Goal: Task Accomplishment & Management: Manage account settings

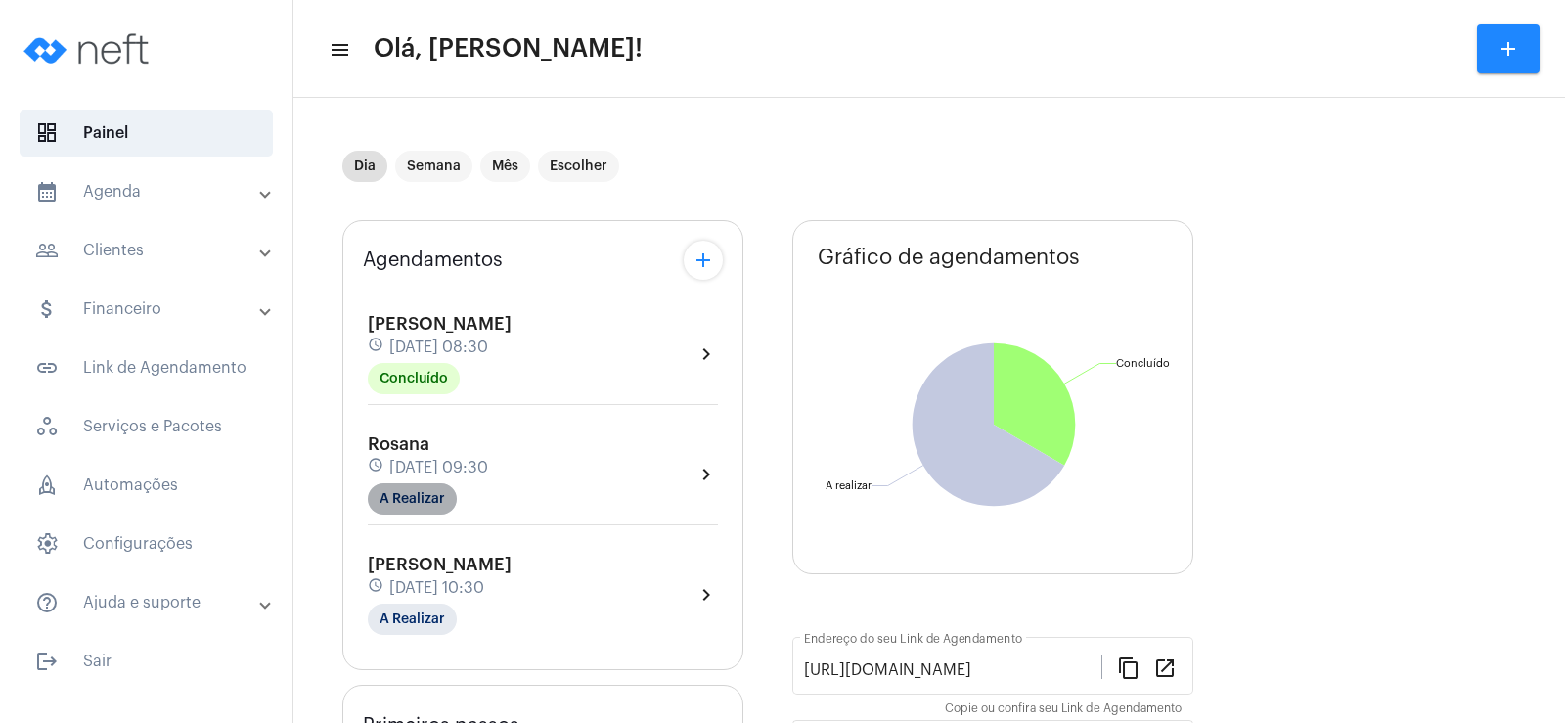
click at [405, 488] on mat-chip "A Realizar" at bounding box center [412, 498] width 89 height 31
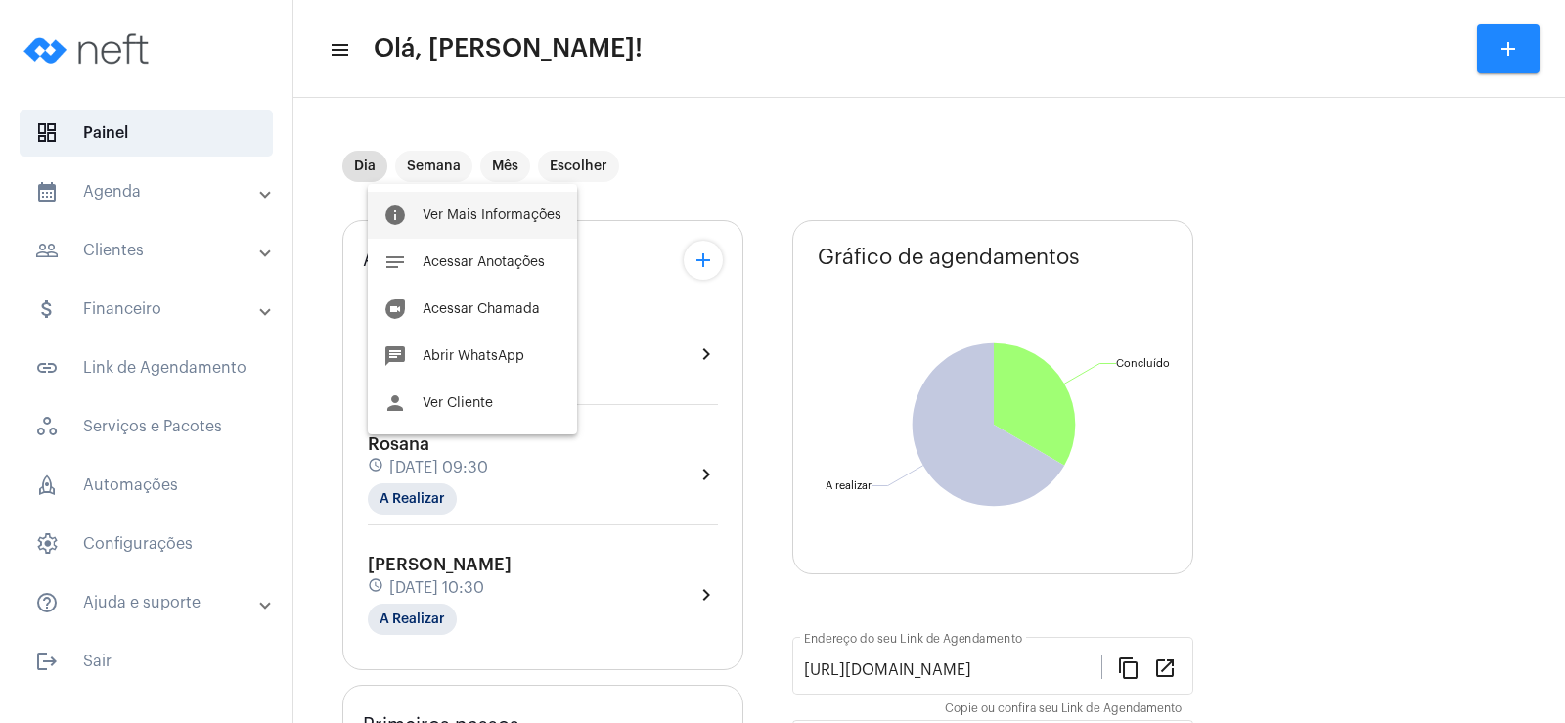
click at [452, 221] on span "Ver Mais Informações" at bounding box center [491, 215] width 139 height 14
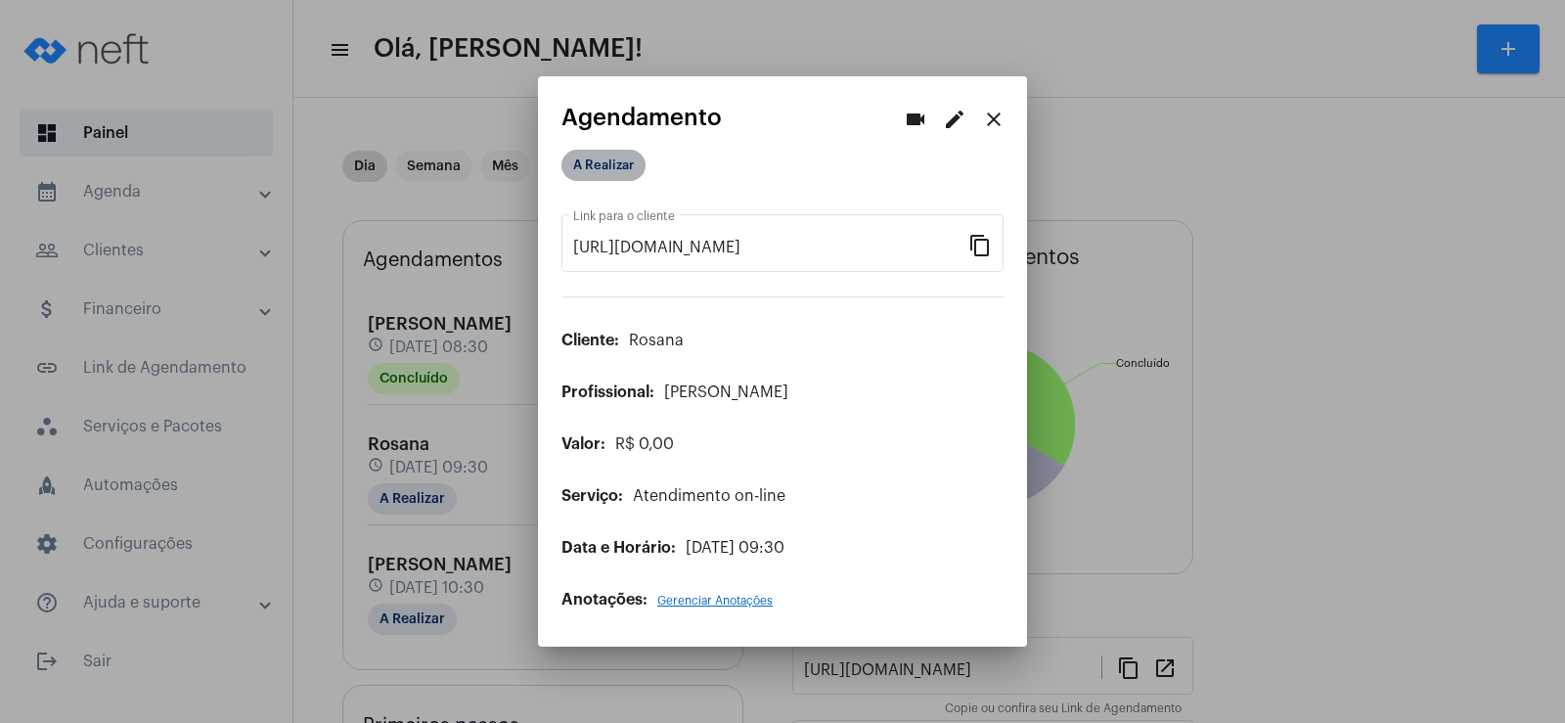
click at [601, 175] on mat-chip "A Realizar" at bounding box center [603, 165] width 84 height 31
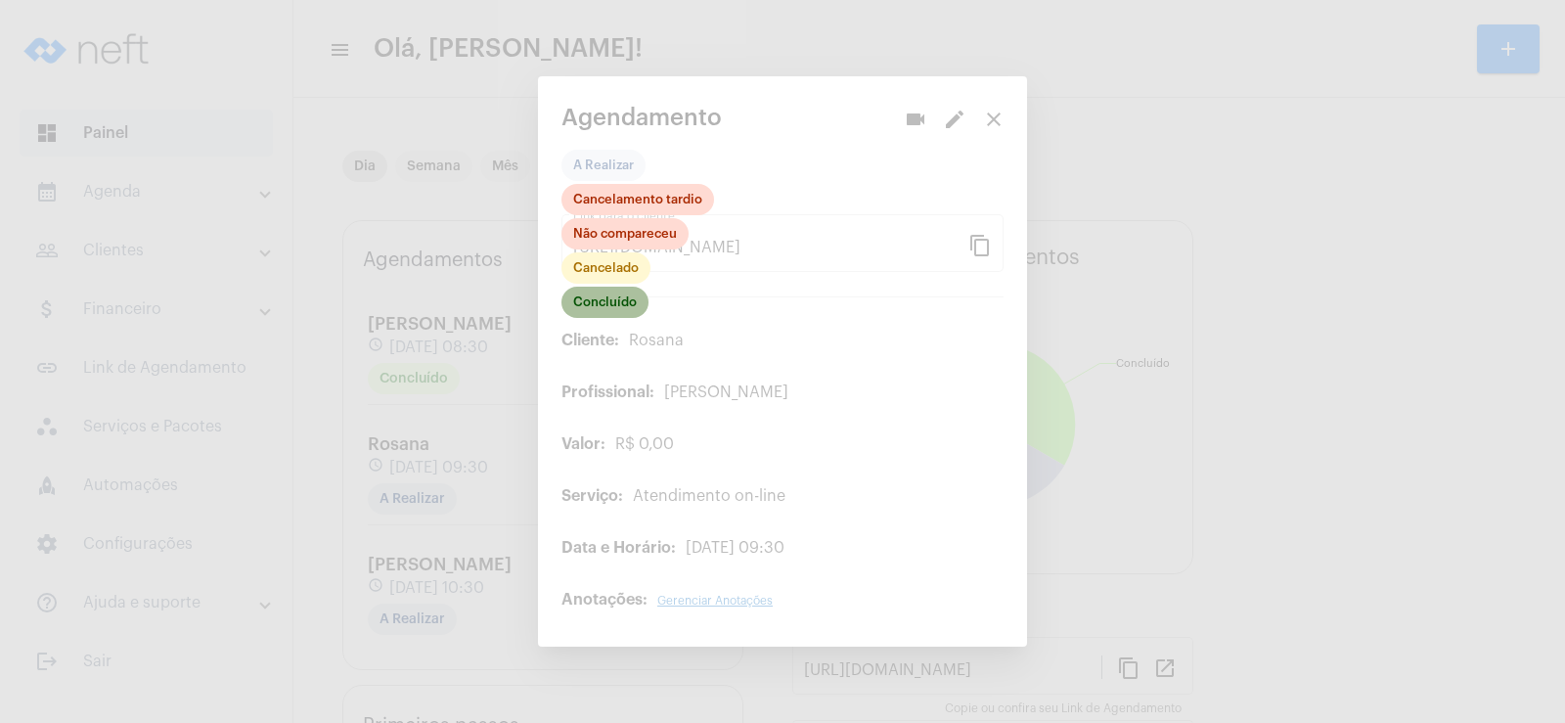
click at [626, 306] on mat-chip "Concluído" at bounding box center [604, 302] width 87 height 31
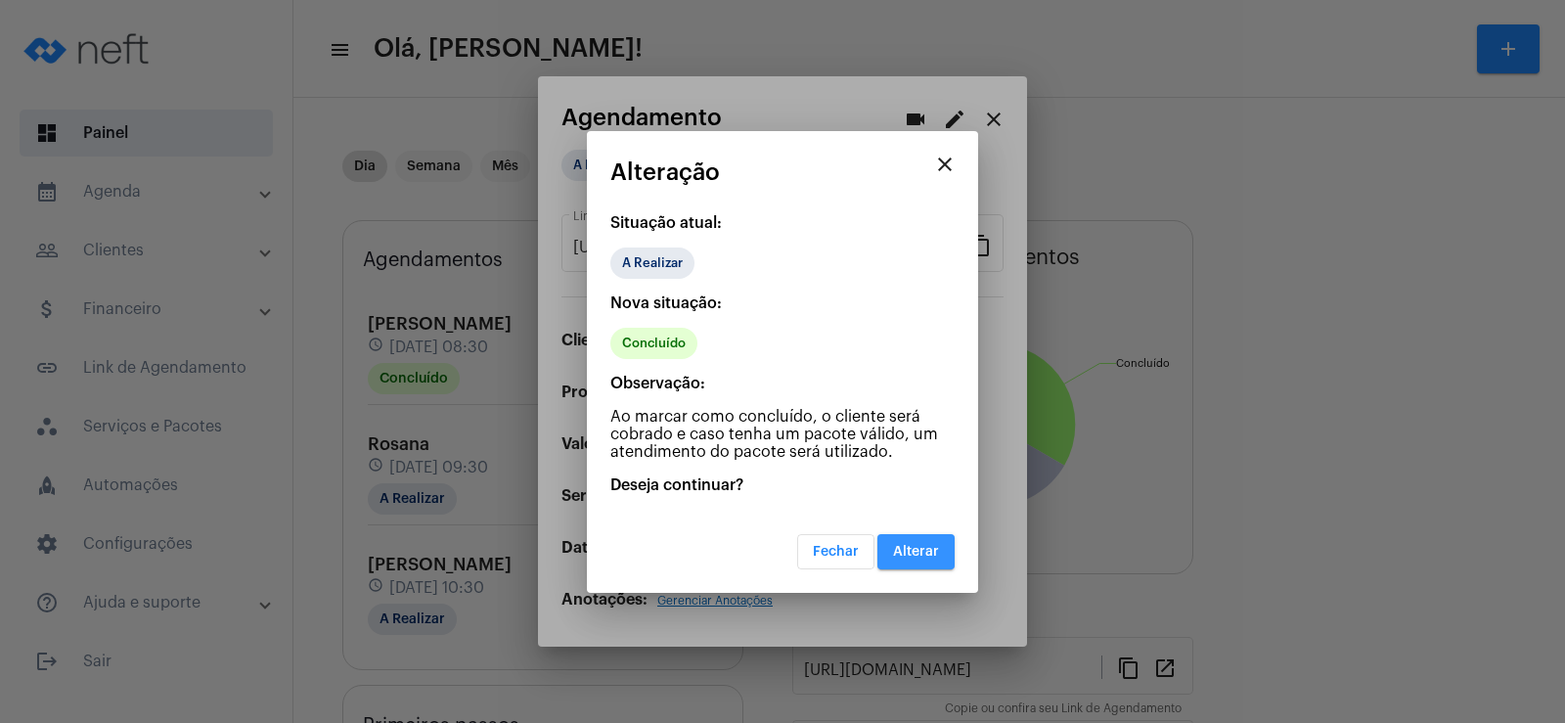
click at [910, 561] on button "Alterar" at bounding box center [915, 551] width 77 height 35
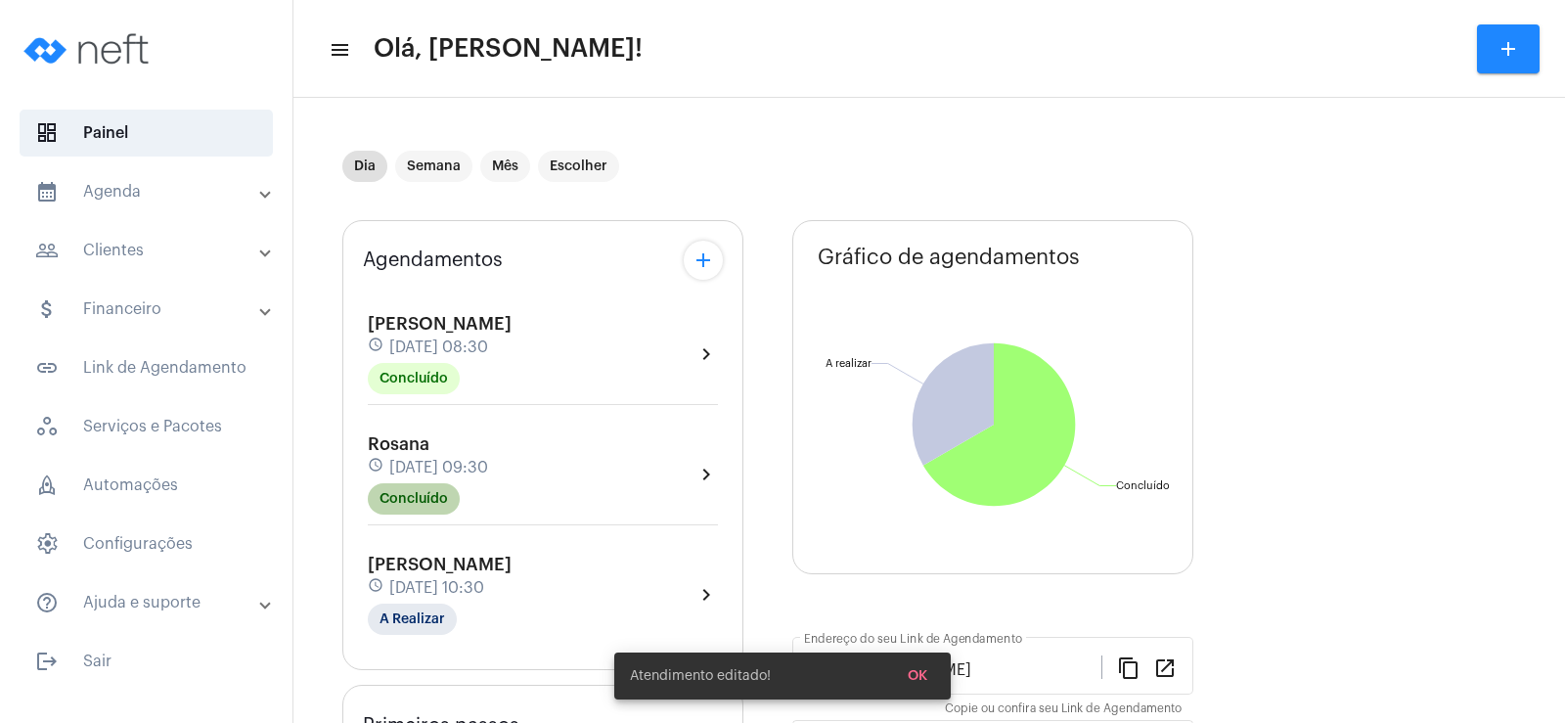
click at [438, 504] on mat-chip "Concluído" at bounding box center [414, 498] width 92 height 31
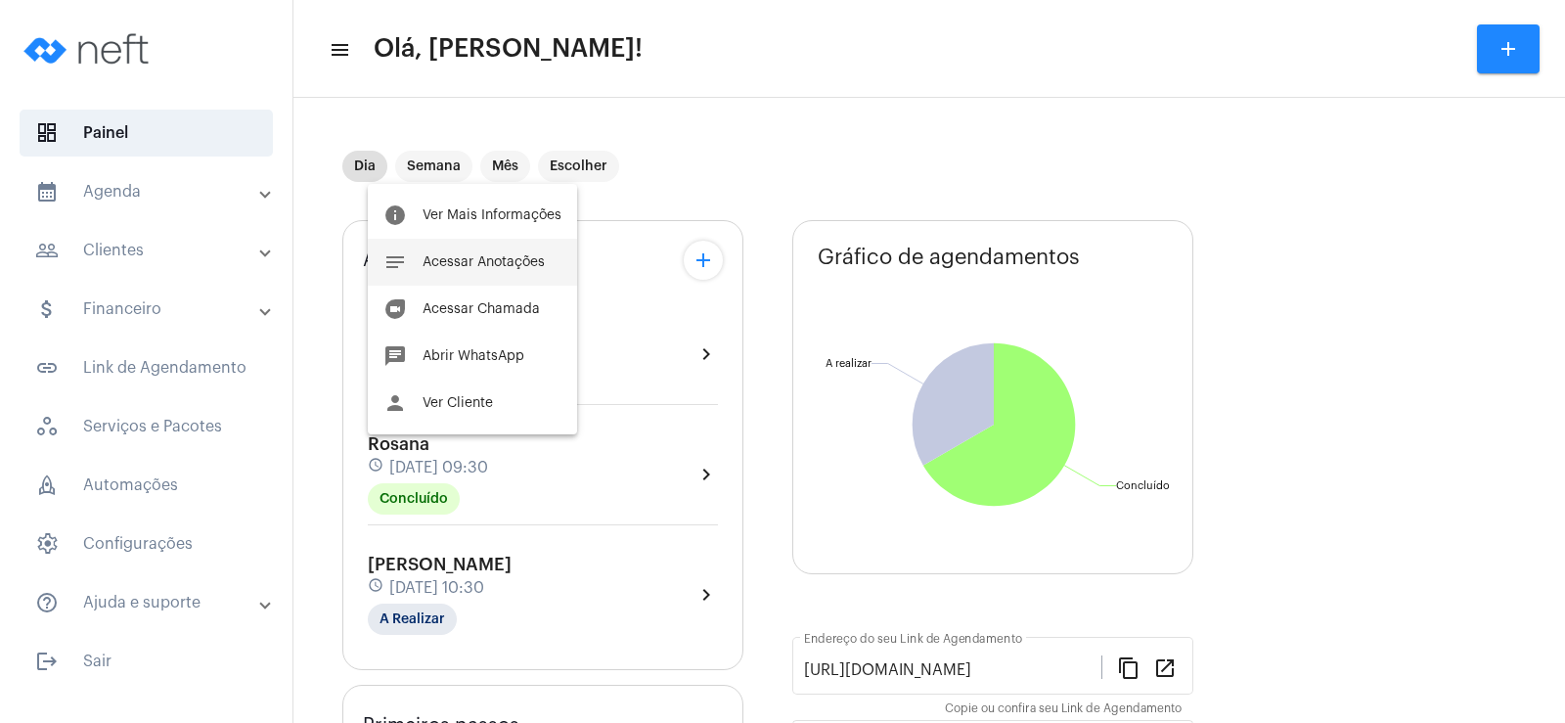
click at [470, 251] on button "notes Acessar Anotações" at bounding box center [472, 262] width 209 height 47
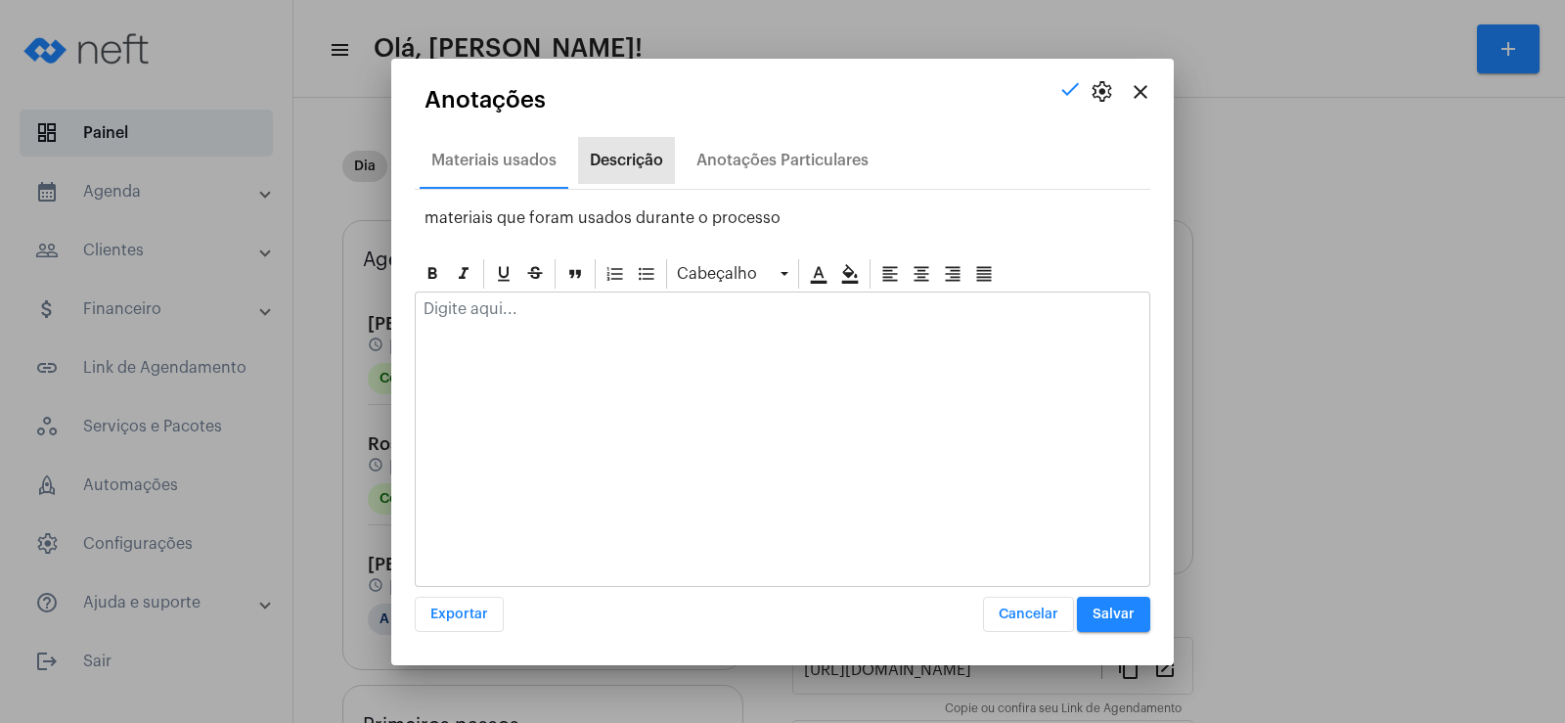
click at [636, 160] on div "Descrição" at bounding box center [626, 161] width 73 height 18
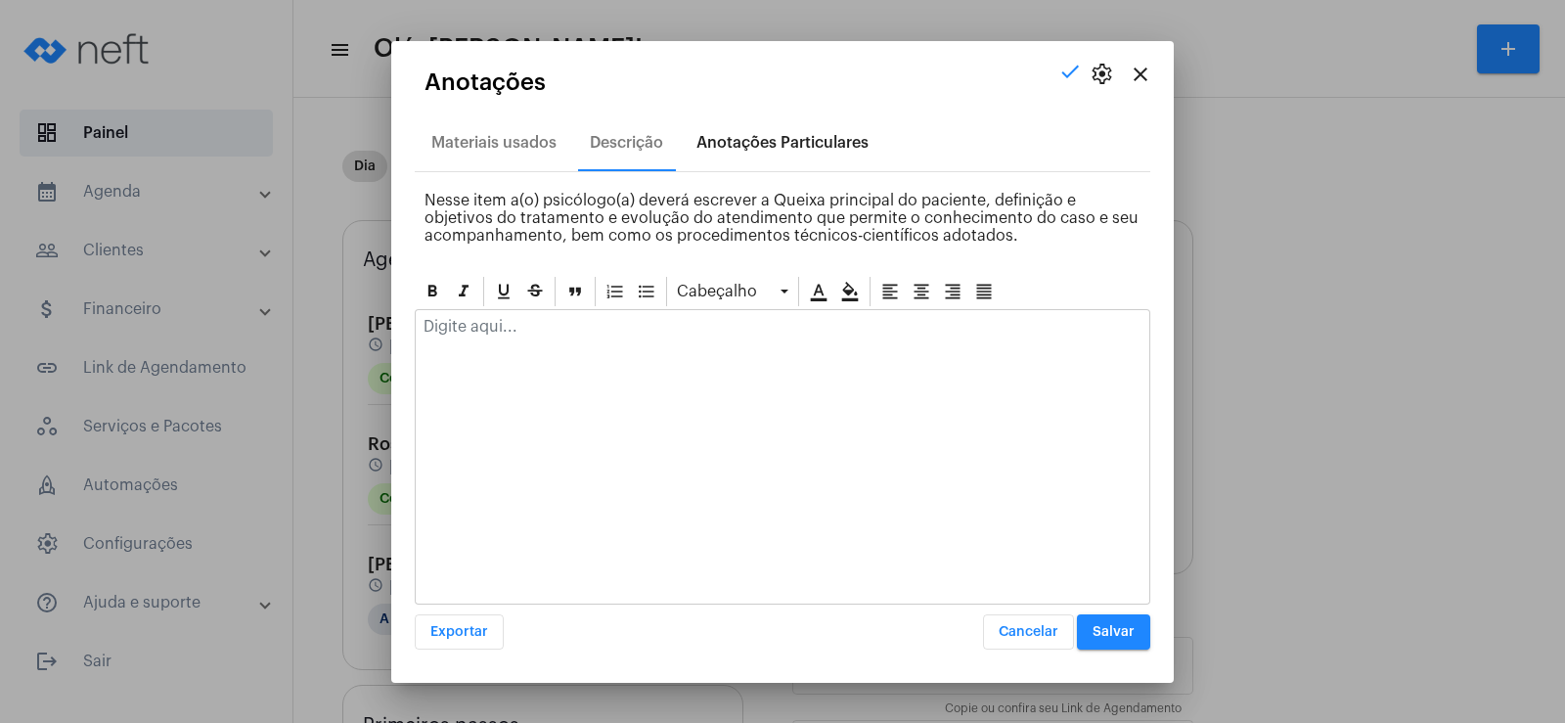
click at [804, 129] on div "Anotações Particulares" at bounding box center [782, 142] width 196 height 47
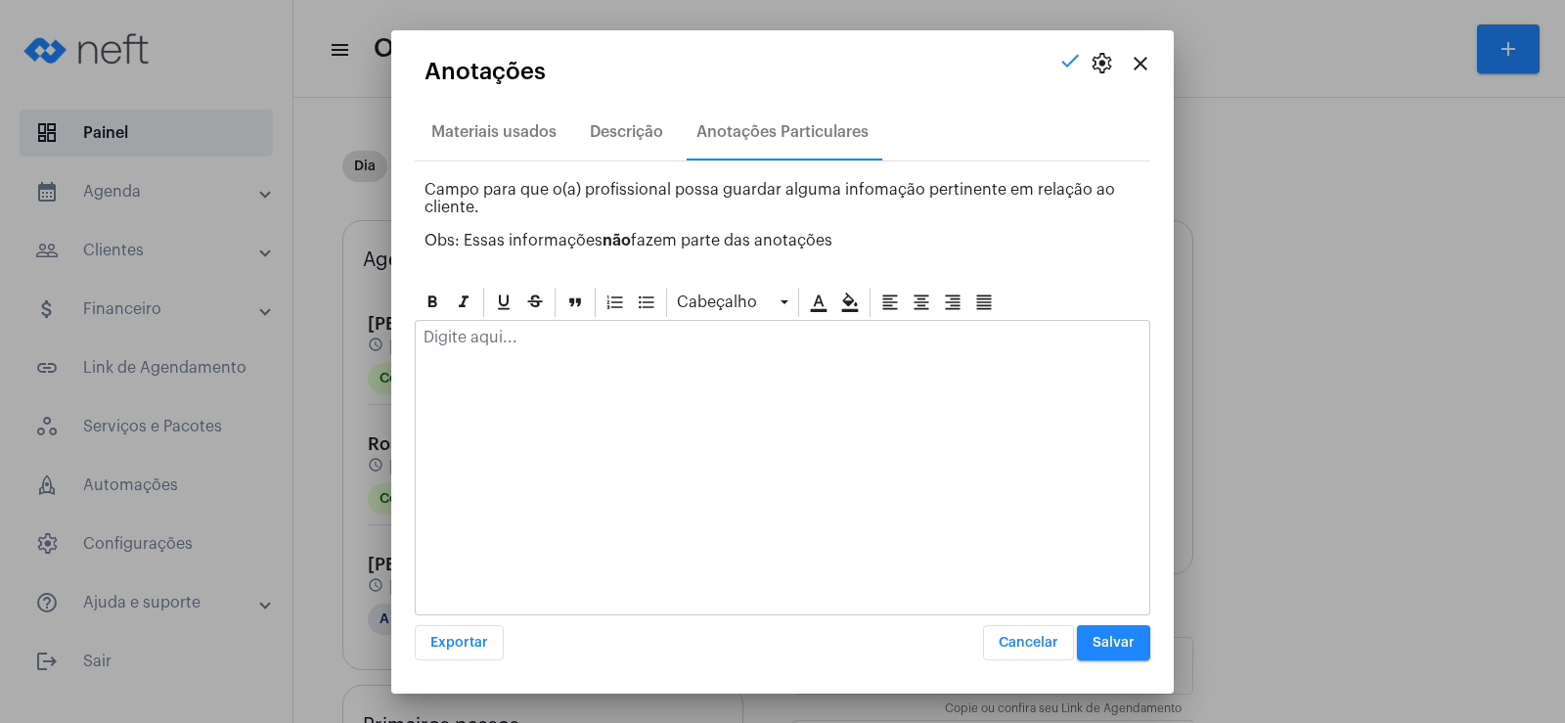
click at [588, 341] on p at bounding box center [782, 338] width 718 height 18
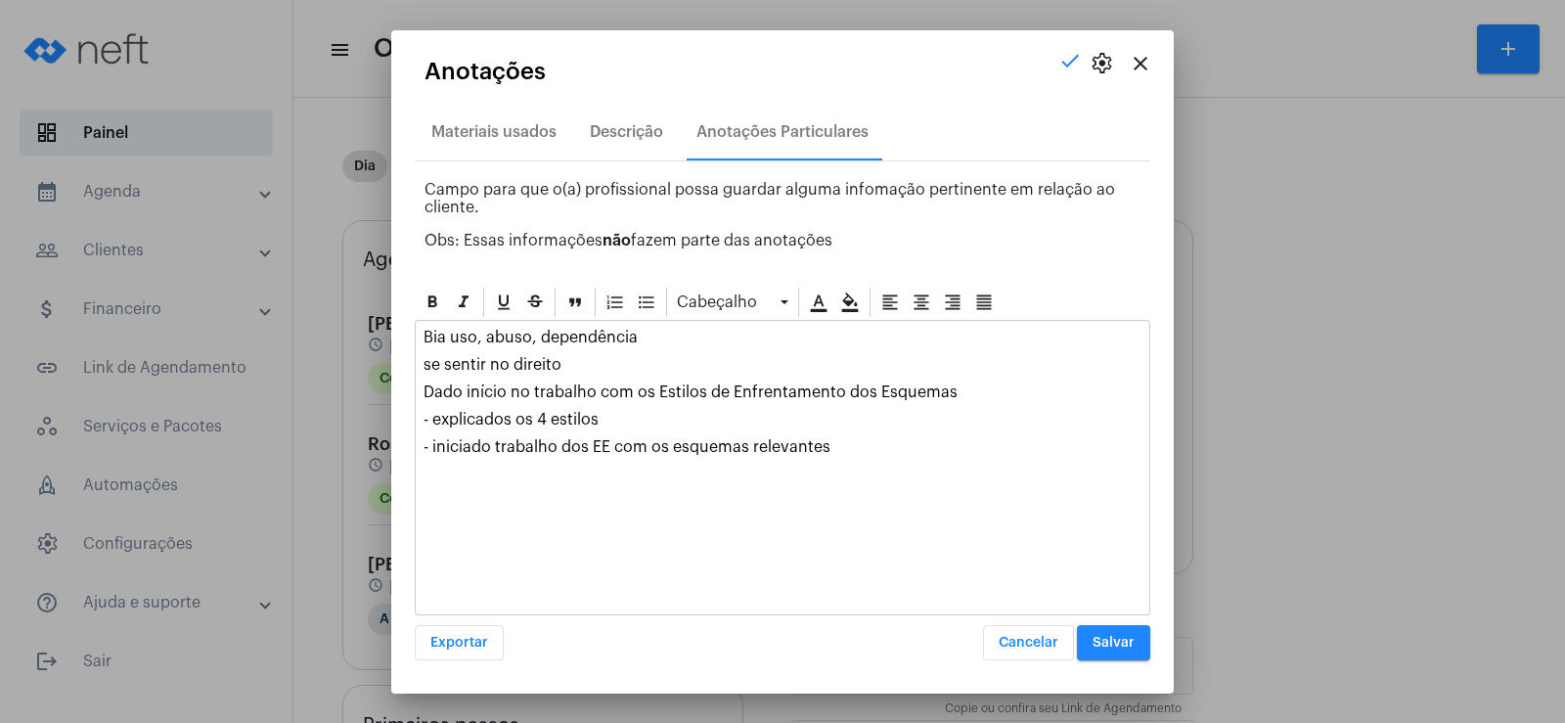
drag, startPoint x: 418, startPoint y: 452, endPoint x: 862, endPoint y: 460, distance: 445.0
click at [862, 460] on div "Bia uso, abuso, dependência se sentir no direito Dado início no trabalho com os…" at bounding box center [782, 411] width 733 height 180
drag, startPoint x: 419, startPoint y: 391, endPoint x: 955, endPoint y: 392, distance: 535.9
click at [955, 392] on div "Bia uso, abuso, dependência se sentir no direito Dado início no trabalho com os…" at bounding box center [782, 397] width 733 height 153
copy p "Dado início no trabalho com os Estilos de Enfrentamento dos Esquemas"
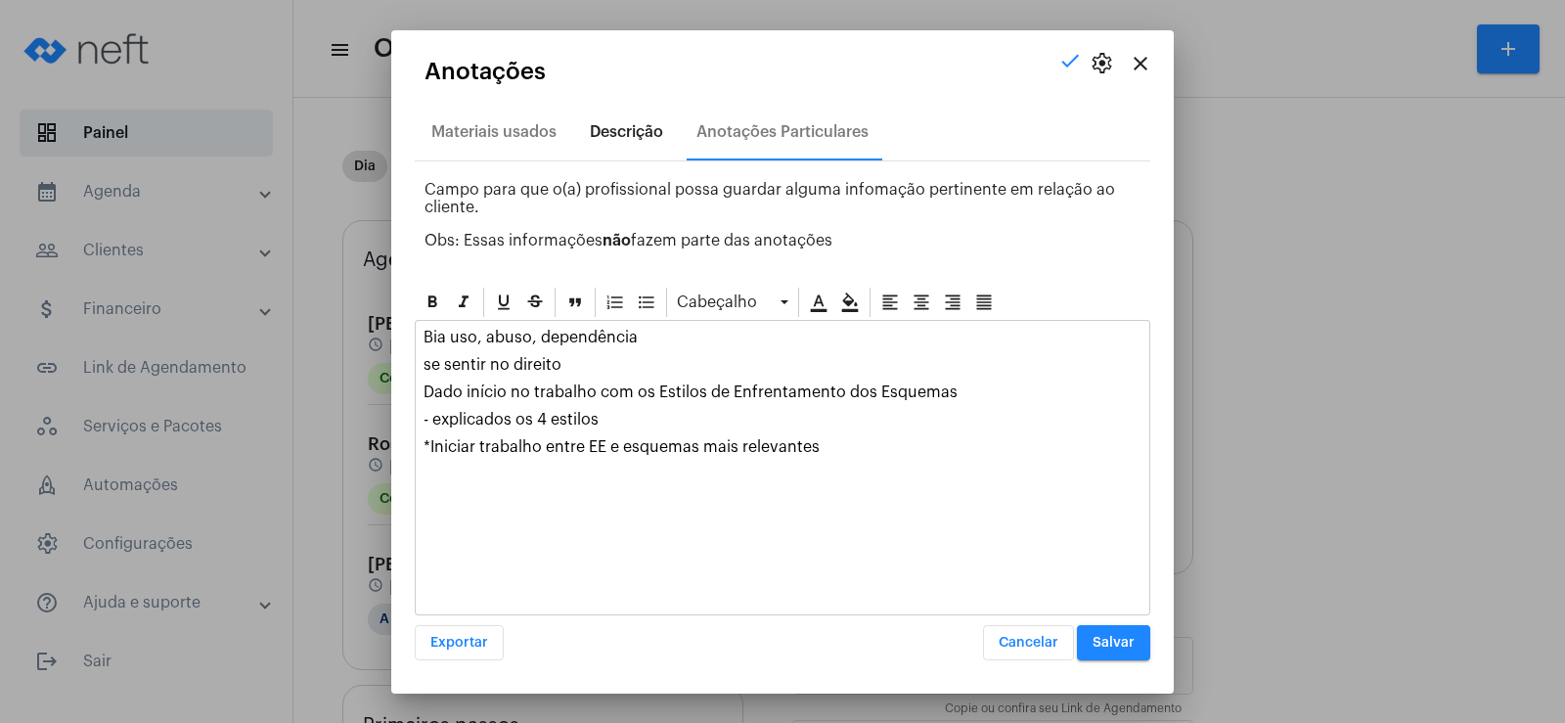
click at [636, 131] on div "Descrição" at bounding box center [626, 132] width 73 height 18
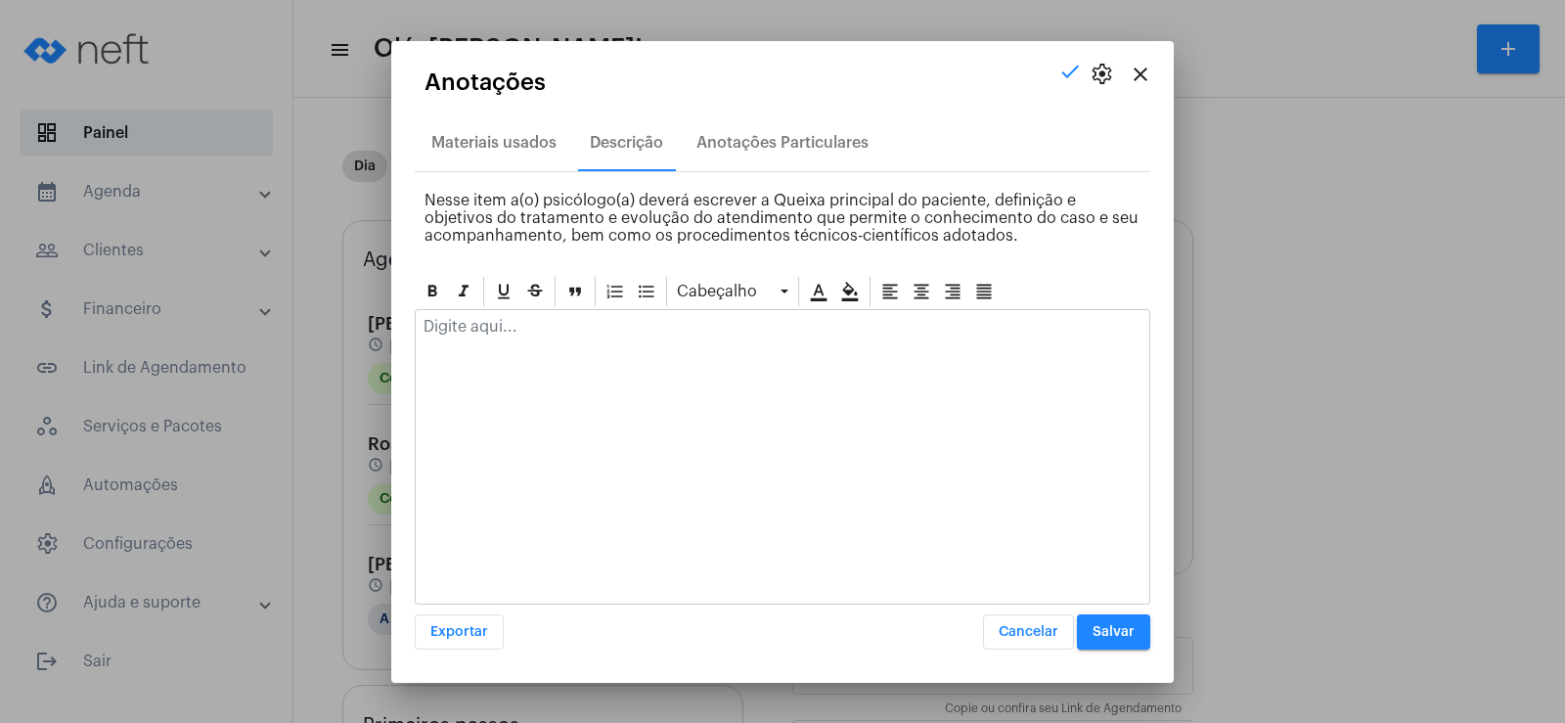
click at [556, 344] on div at bounding box center [782, 331] width 733 height 43
drag, startPoint x: 596, startPoint y: 327, endPoint x: 427, endPoint y: 332, distance: 169.3
click at [427, 332] on p "Dado início no trabalho com os Estilos de Enfrentamento dos Esquemas" at bounding box center [782, 327] width 718 height 18
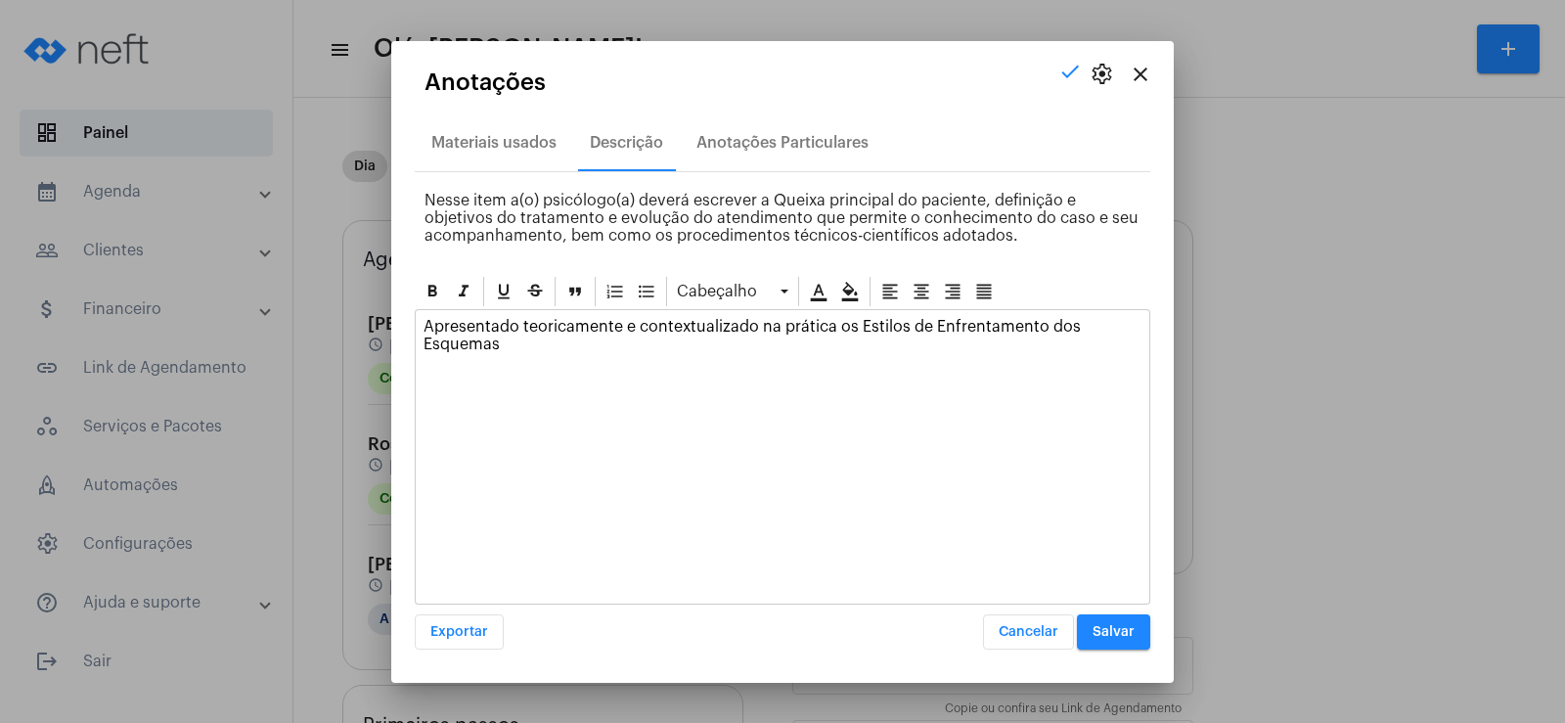
click at [516, 350] on p "Apresentado teoricamente e contextualizado na prática os Estilos de Enfrentamen…" at bounding box center [782, 335] width 718 height 35
click at [1097, 618] on button "Salvar" at bounding box center [1113, 631] width 73 height 35
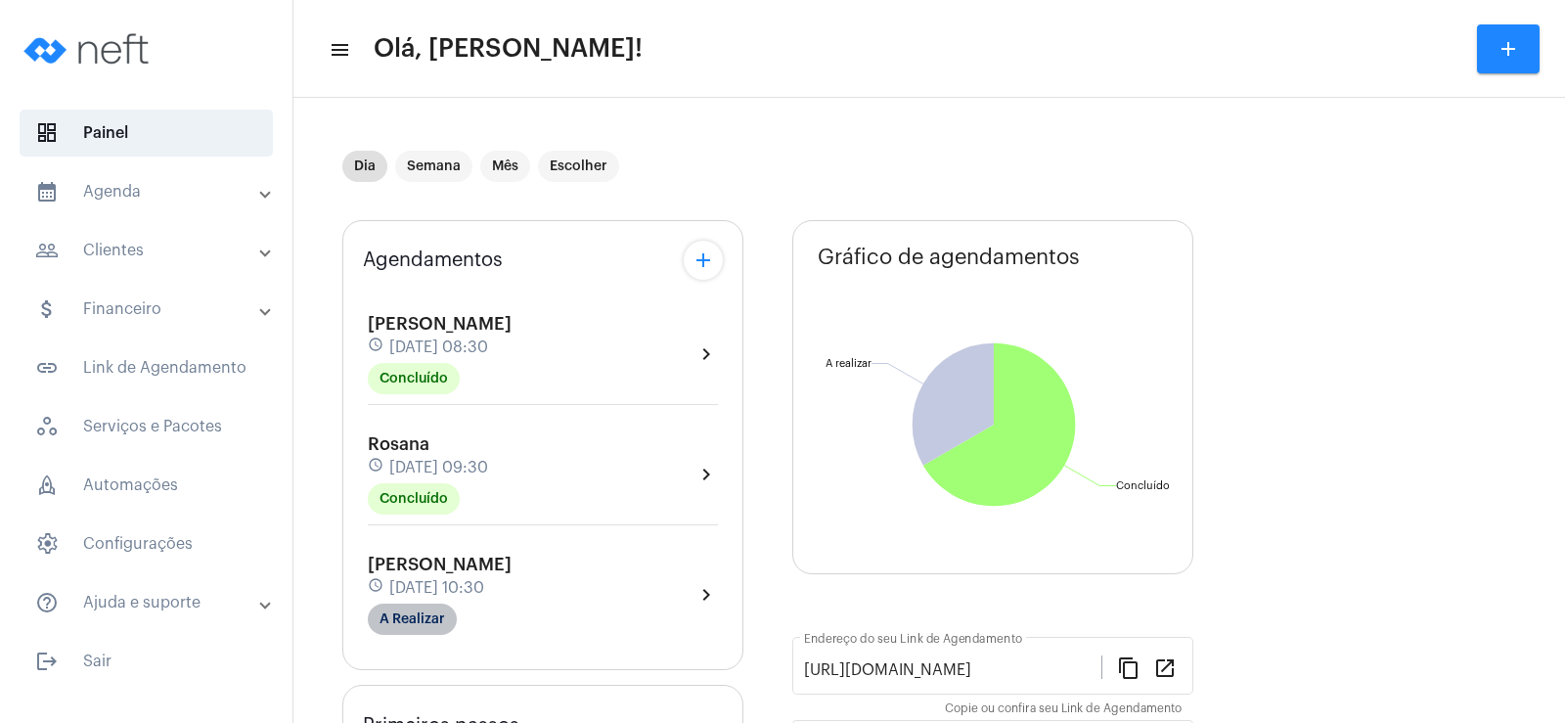
click at [414, 603] on mat-chip "A Realizar" at bounding box center [412, 618] width 89 height 31
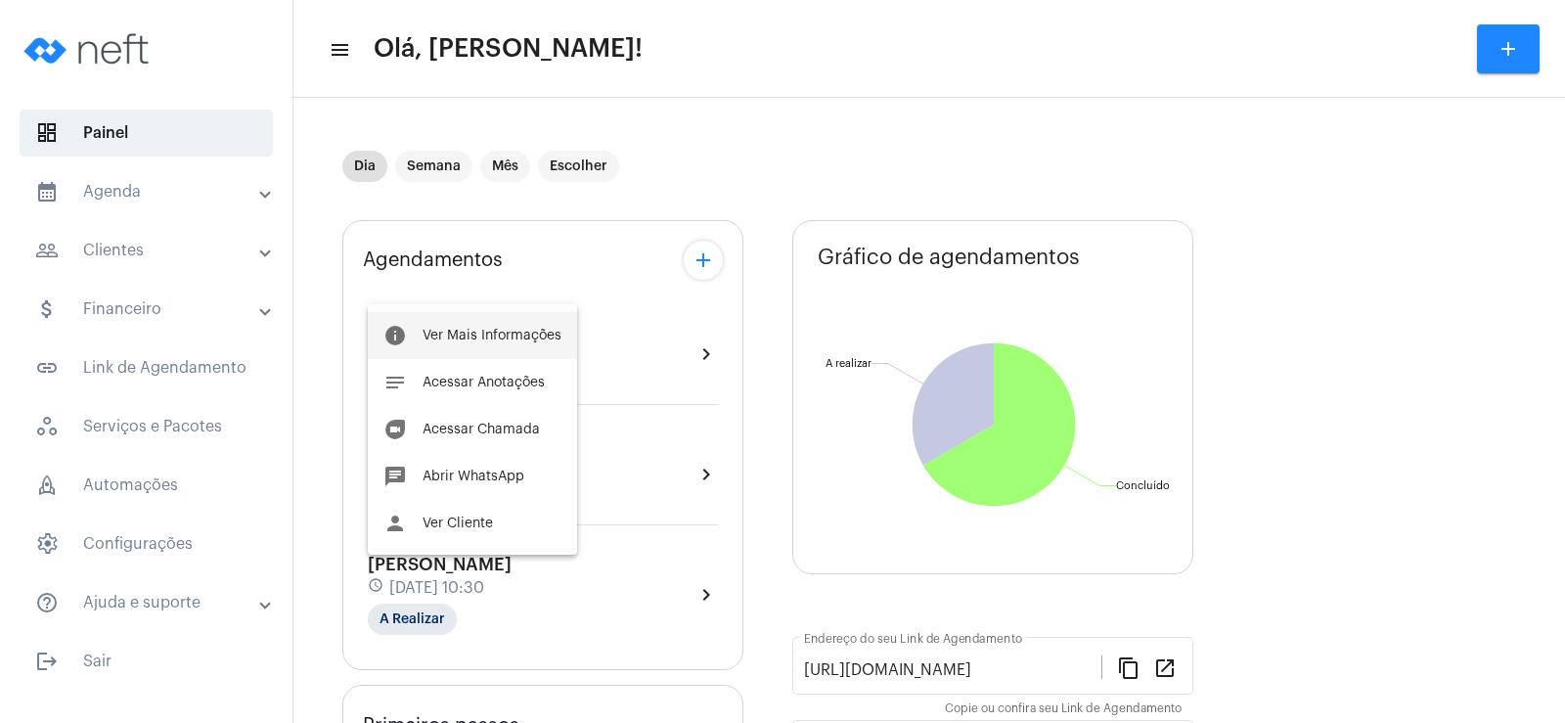
click at [493, 340] on span "Ver Mais Informações" at bounding box center [491, 336] width 139 height 14
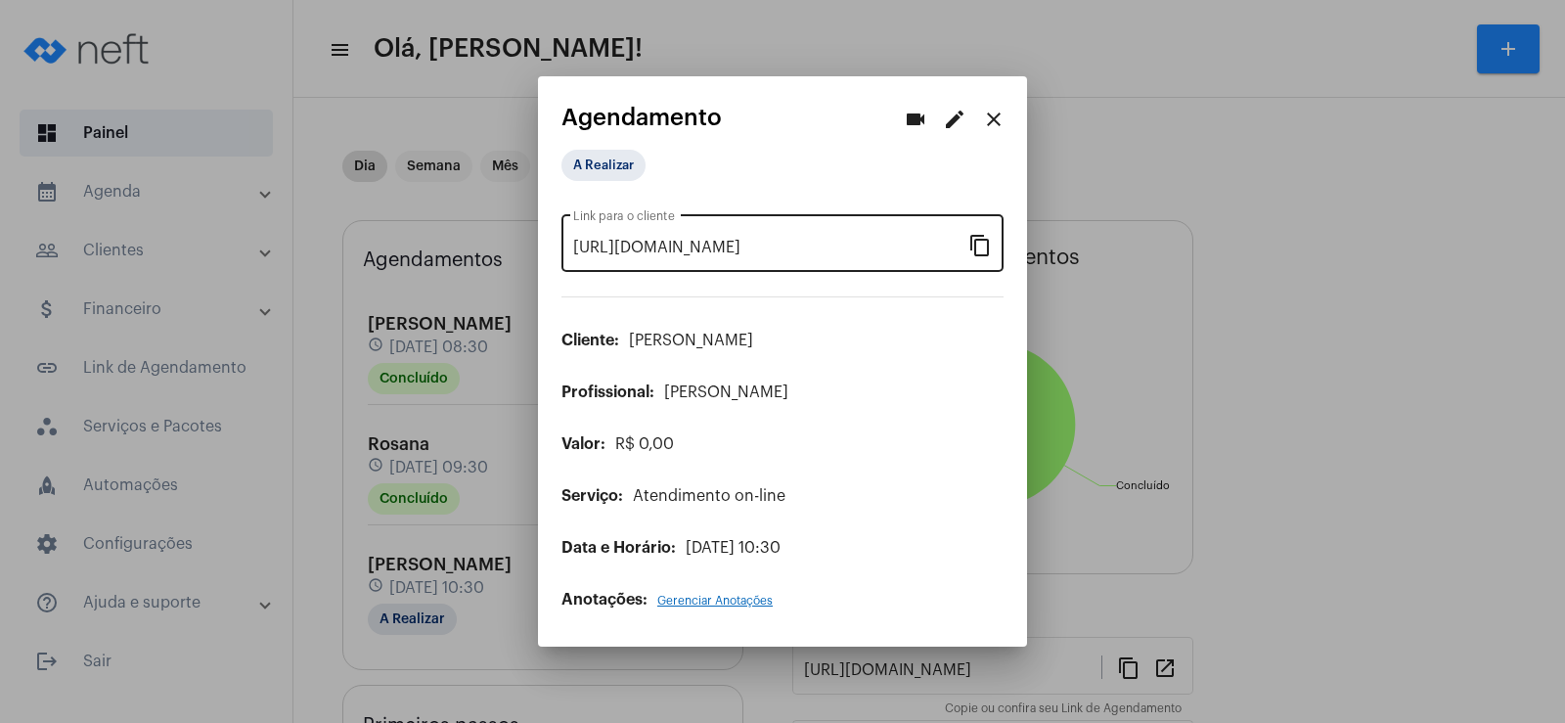
click at [992, 248] on div "https://neft.com.br/agendamento/327db388-10be-453f-83ab-fa86c27d161a Link para …" at bounding box center [782, 241] width 442 height 62
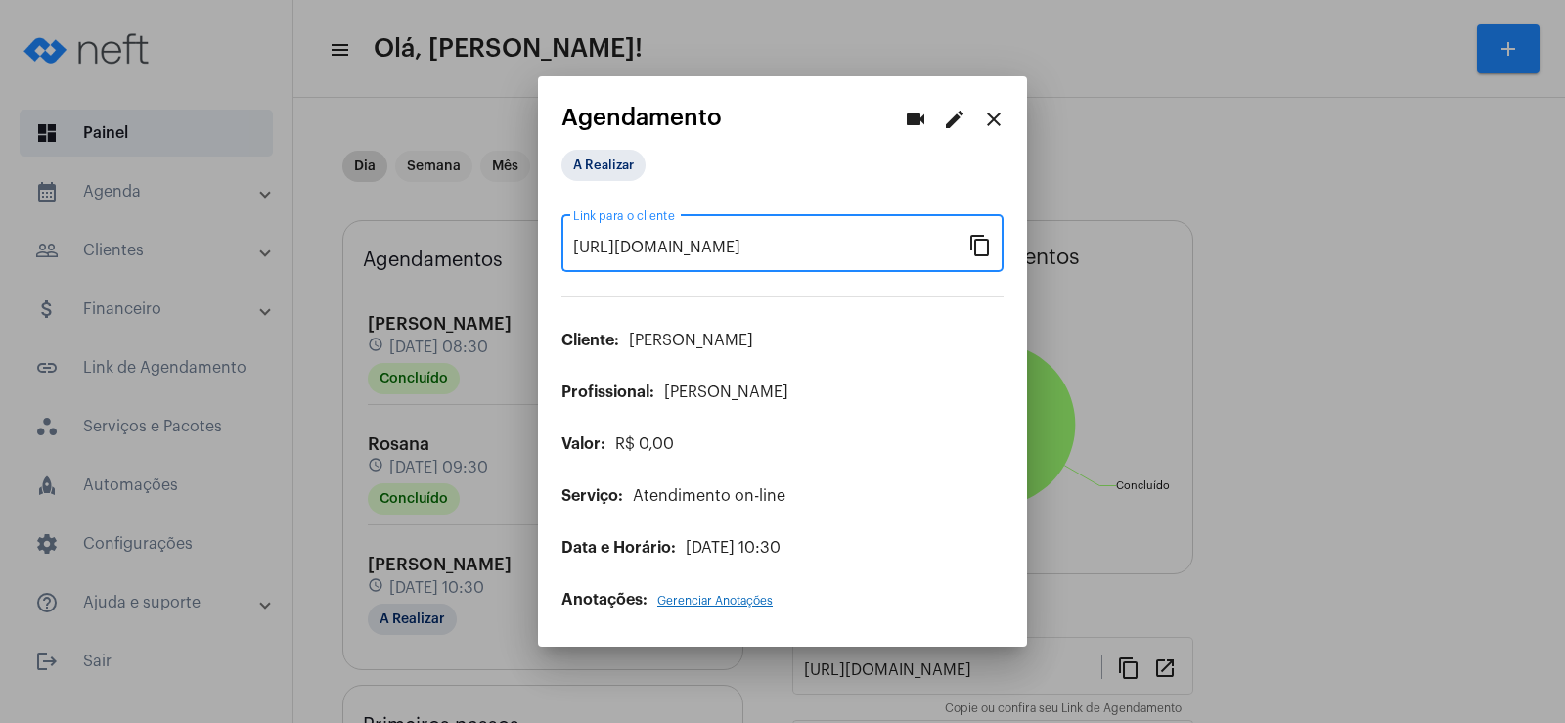
click at [917, 125] on mat-icon "videocam" at bounding box center [915, 119] width 23 height 23
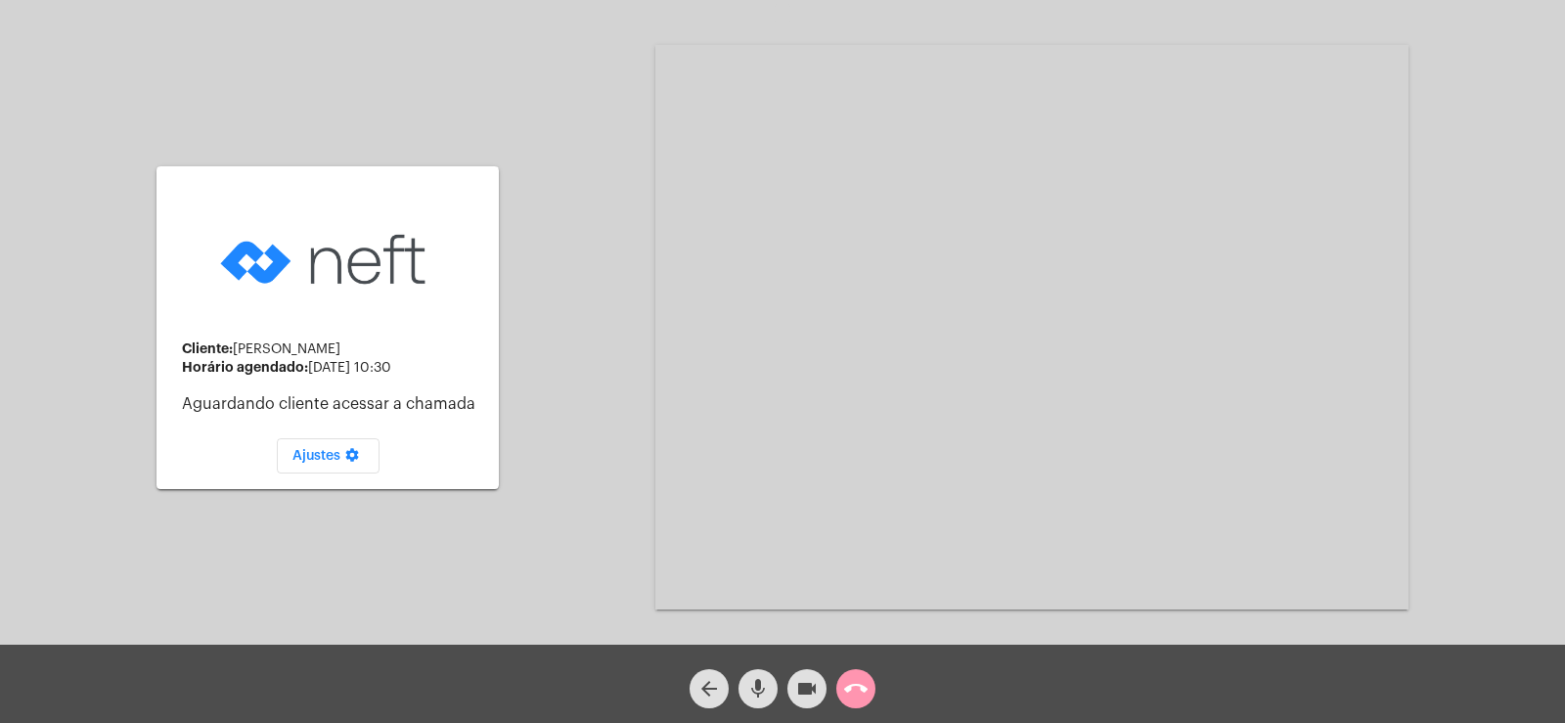
click at [751, 677] on mat-icon "mic" at bounding box center [757, 688] width 23 height 23
click at [796, 681] on mat-icon "videocam" at bounding box center [806, 688] width 23 height 23
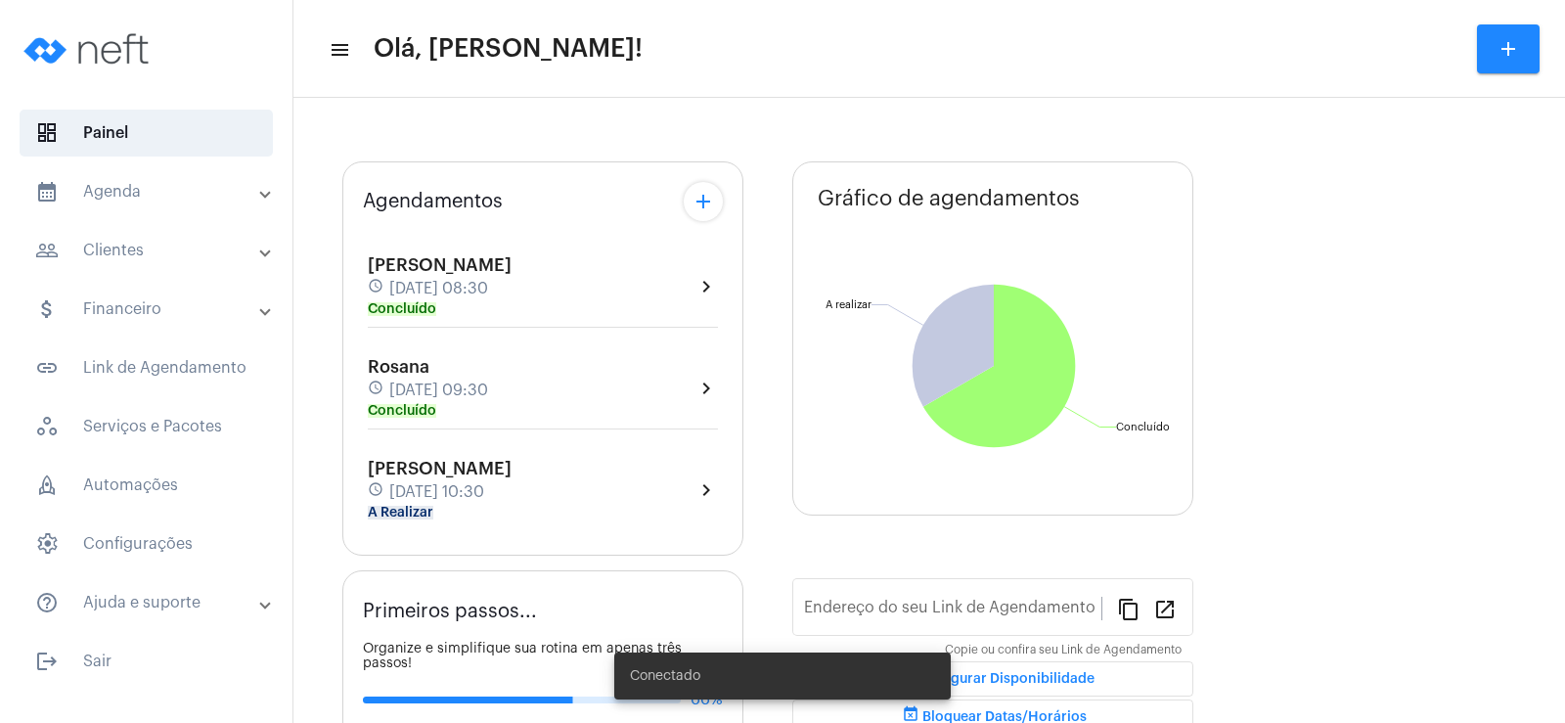
type input "[URL][DOMAIN_NAME]"
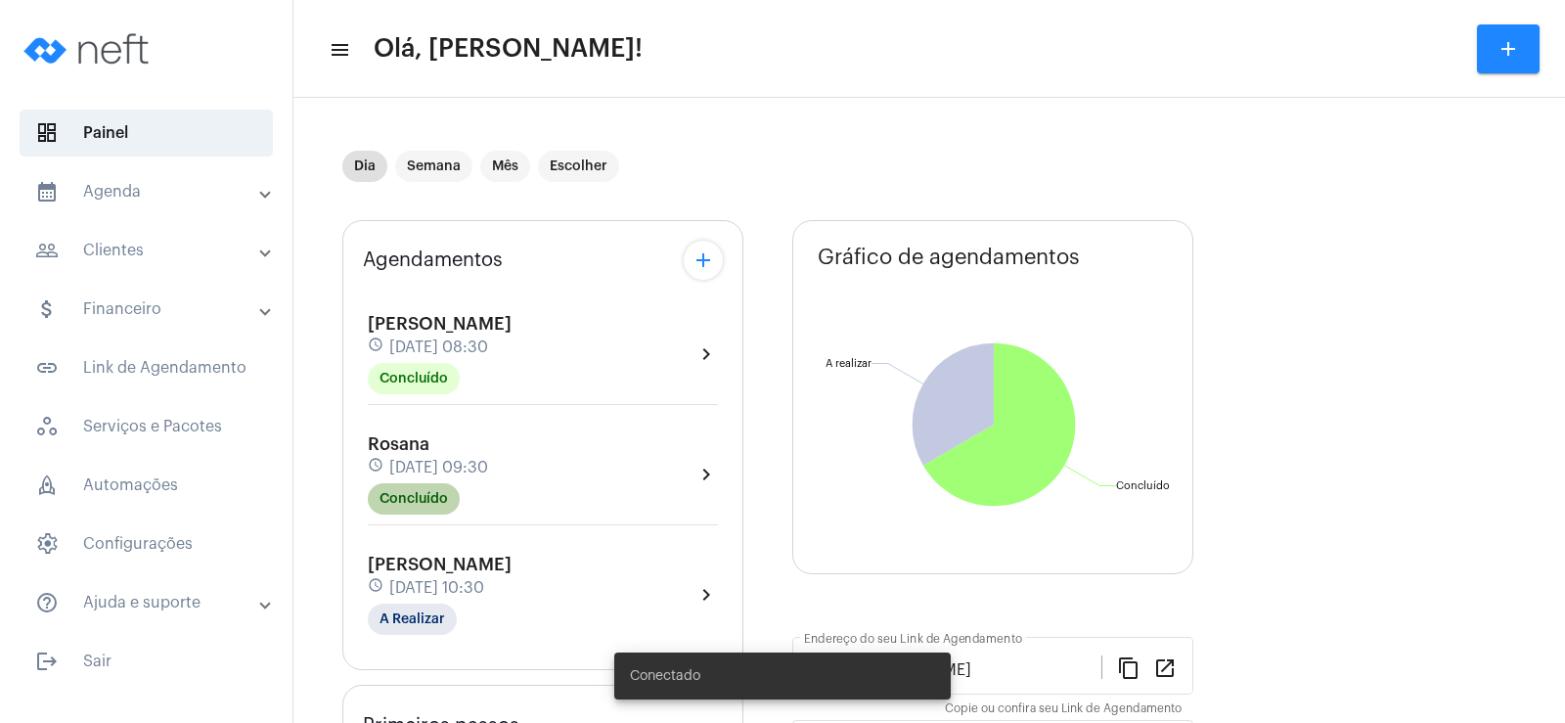
click at [413, 512] on mat-chip "Concluído" at bounding box center [414, 498] width 92 height 31
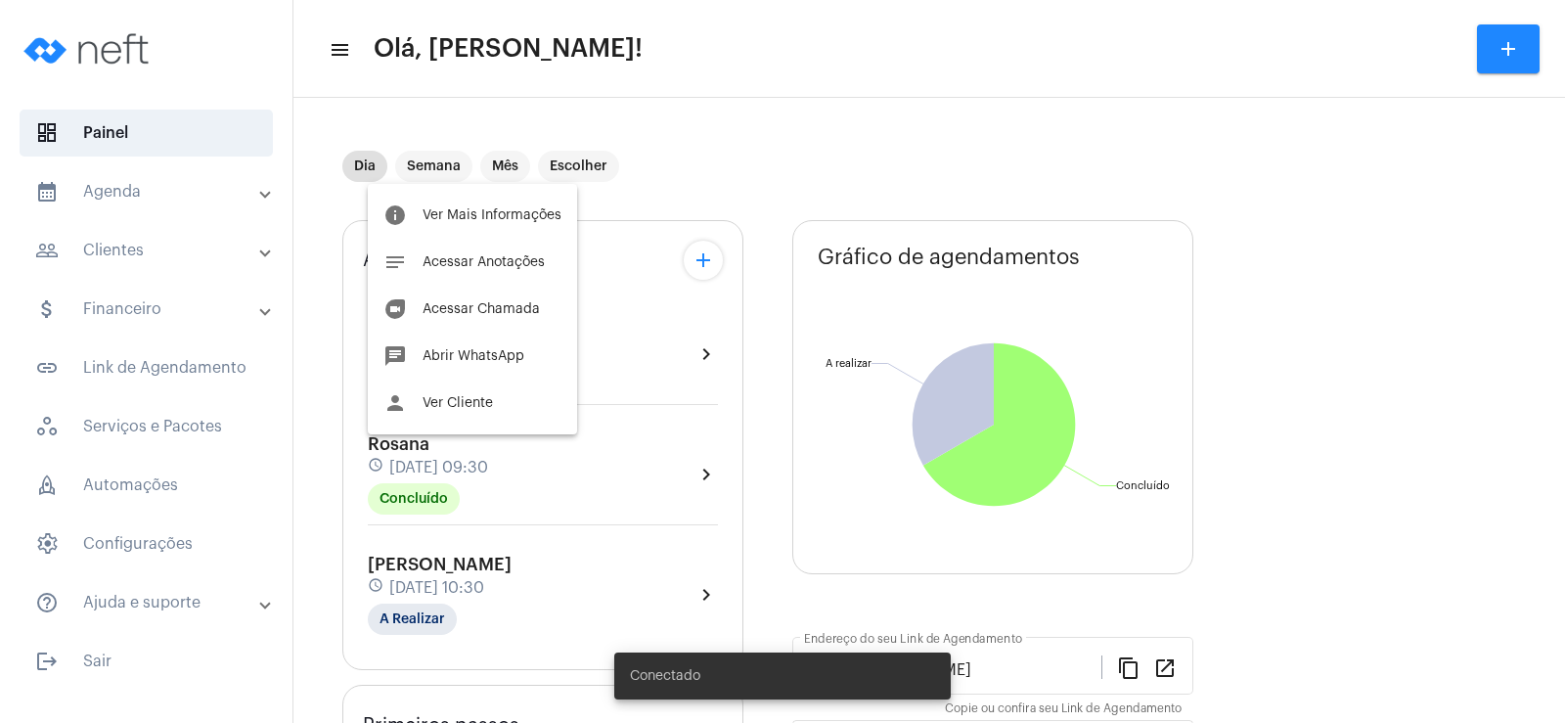
click at [427, 618] on div at bounding box center [782, 361] width 1565 height 723
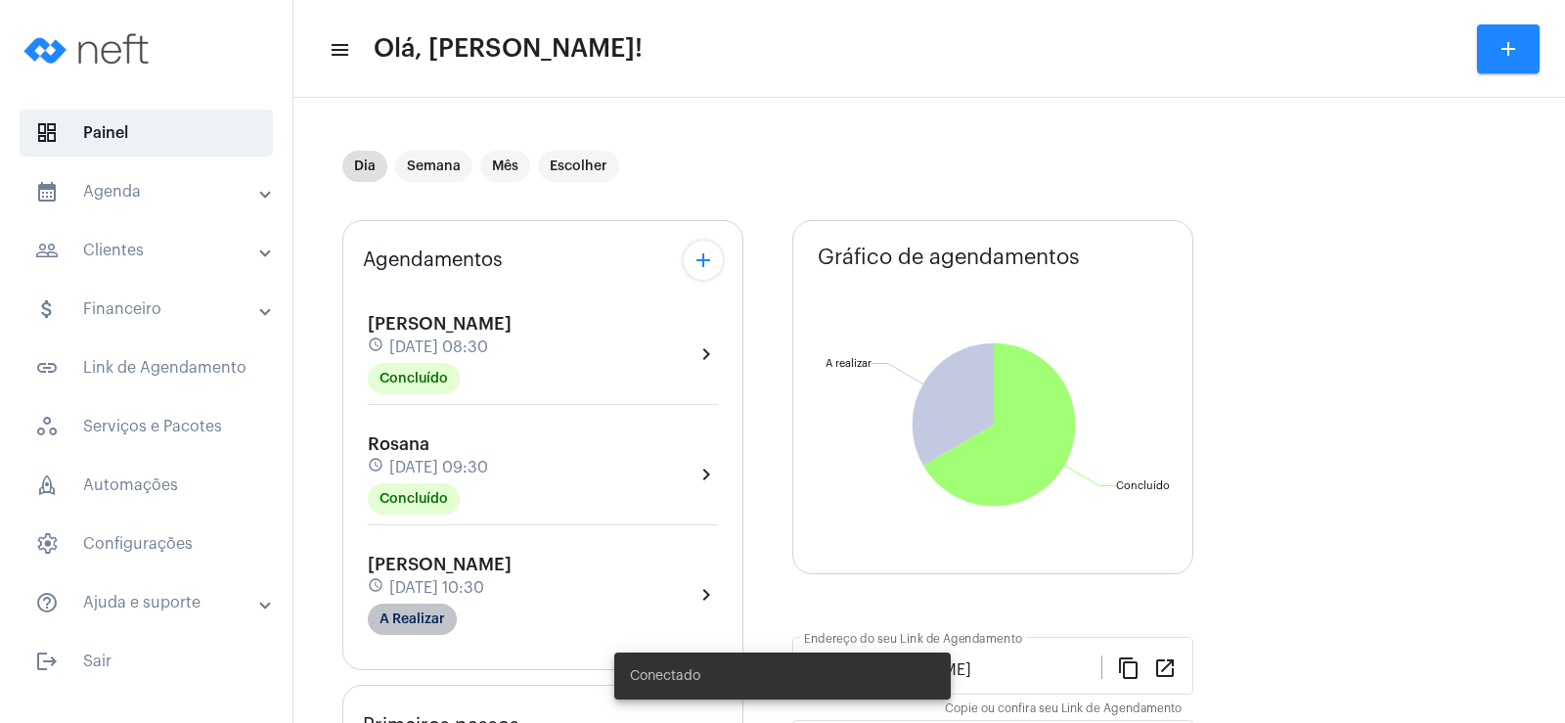
click at [424, 616] on mat-chip "A Realizar" at bounding box center [412, 618] width 89 height 31
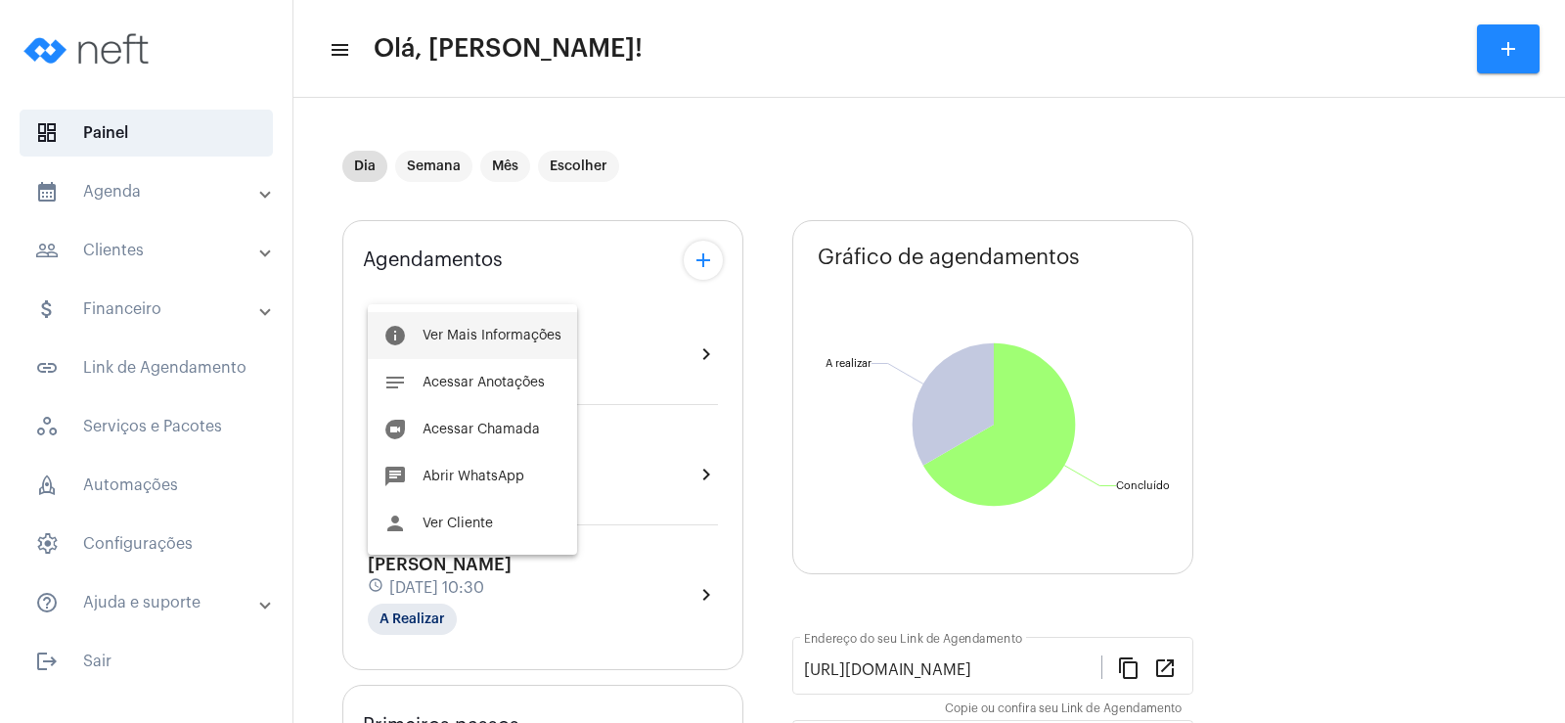
click at [506, 334] on span "Ver Mais Informações" at bounding box center [491, 336] width 139 height 14
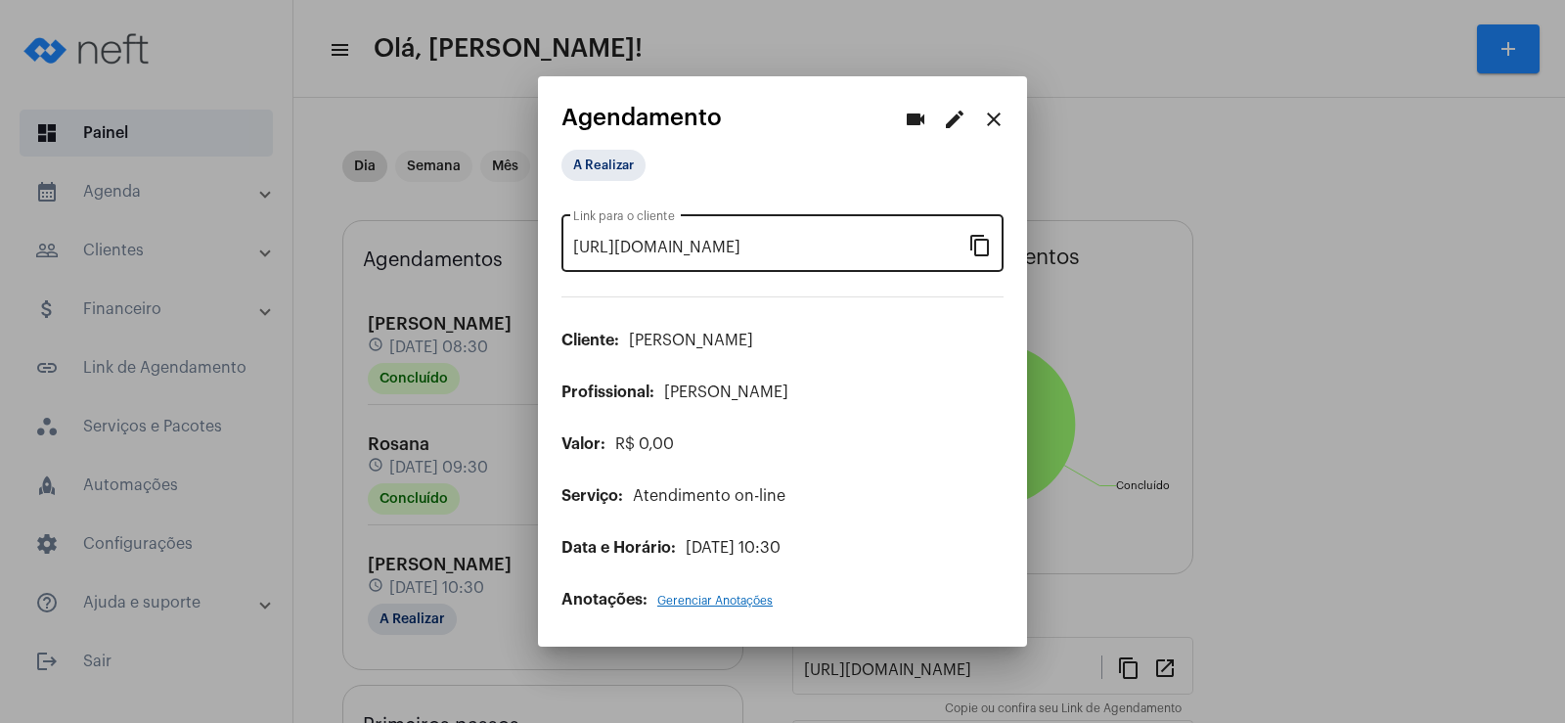
click at [980, 244] on mat-icon "content_copy" at bounding box center [979, 244] width 23 height 23
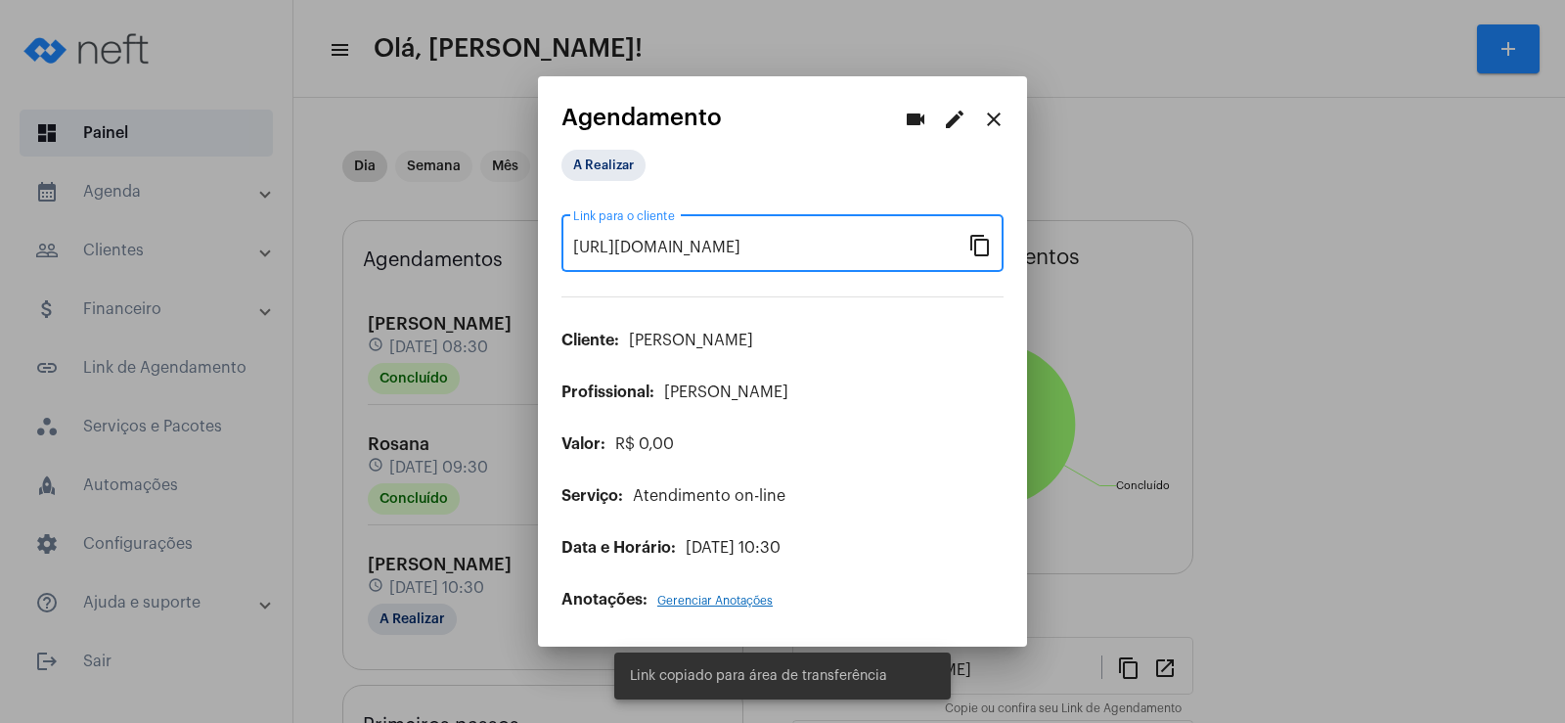
scroll to position [0, 155]
click at [905, 119] on mat-icon "videocam" at bounding box center [915, 119] width 23 height 23
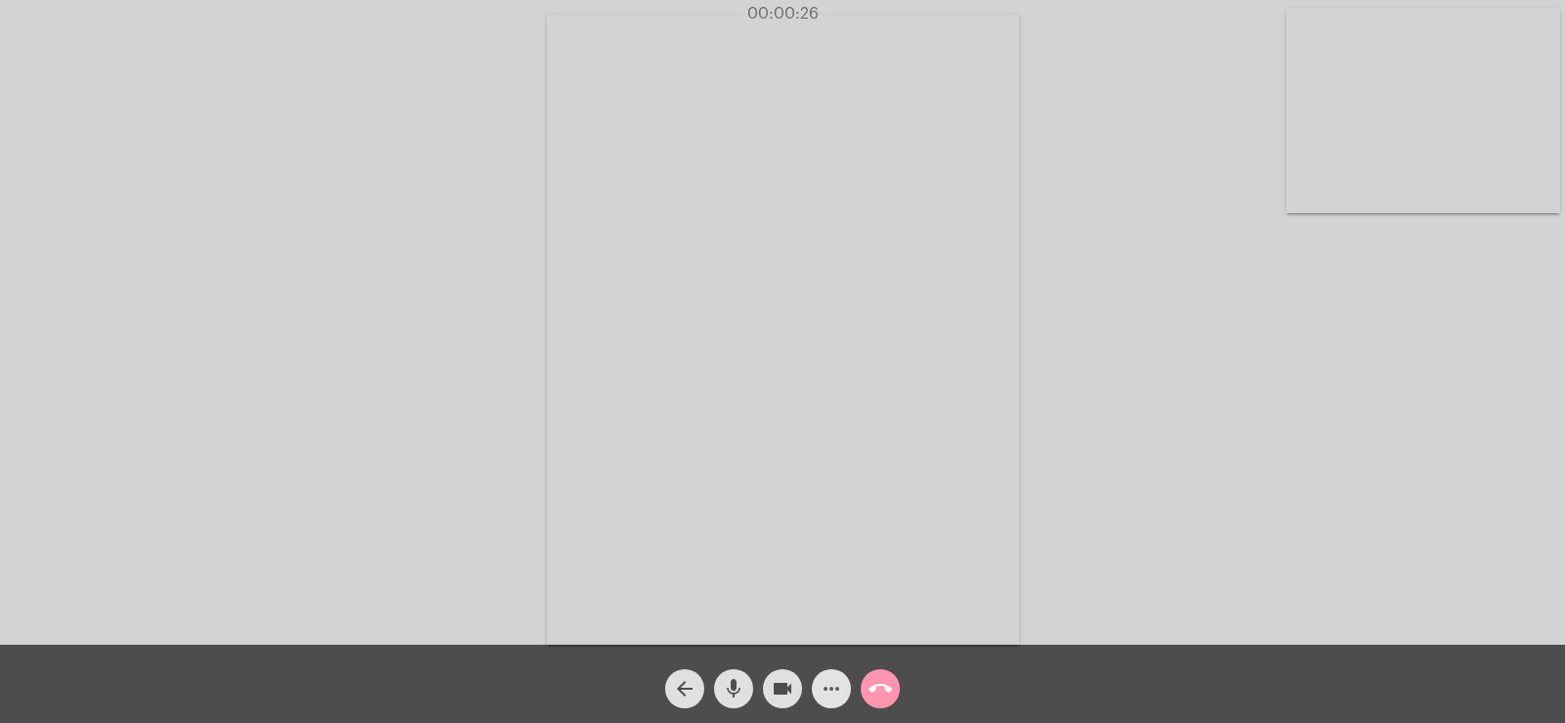
click at [825, 684] on mat-icon "more_horiz" at bounding box center [830, 688] width 23 height 23
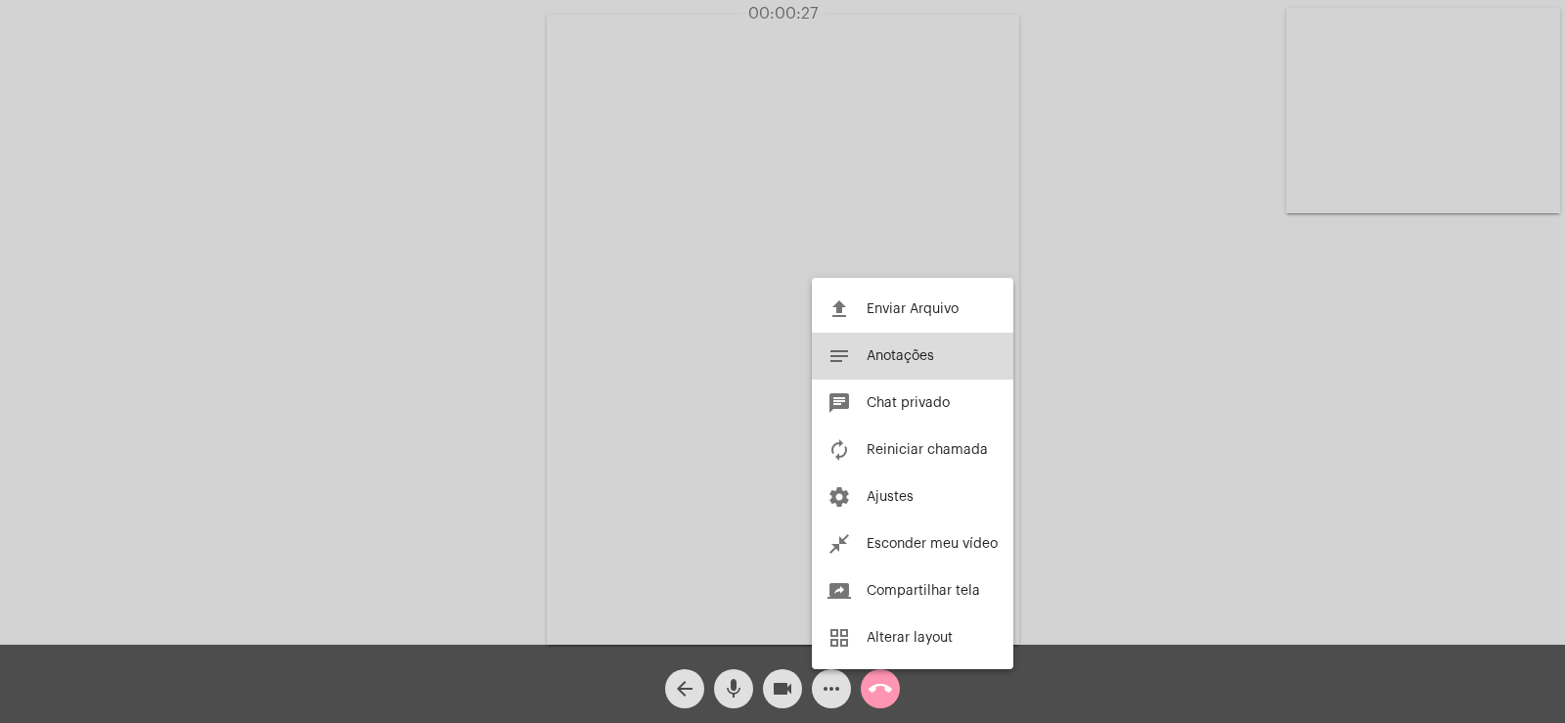
click at [926, 349] on span "Anotações" at bounding box center [899, 356] width 67 height 14
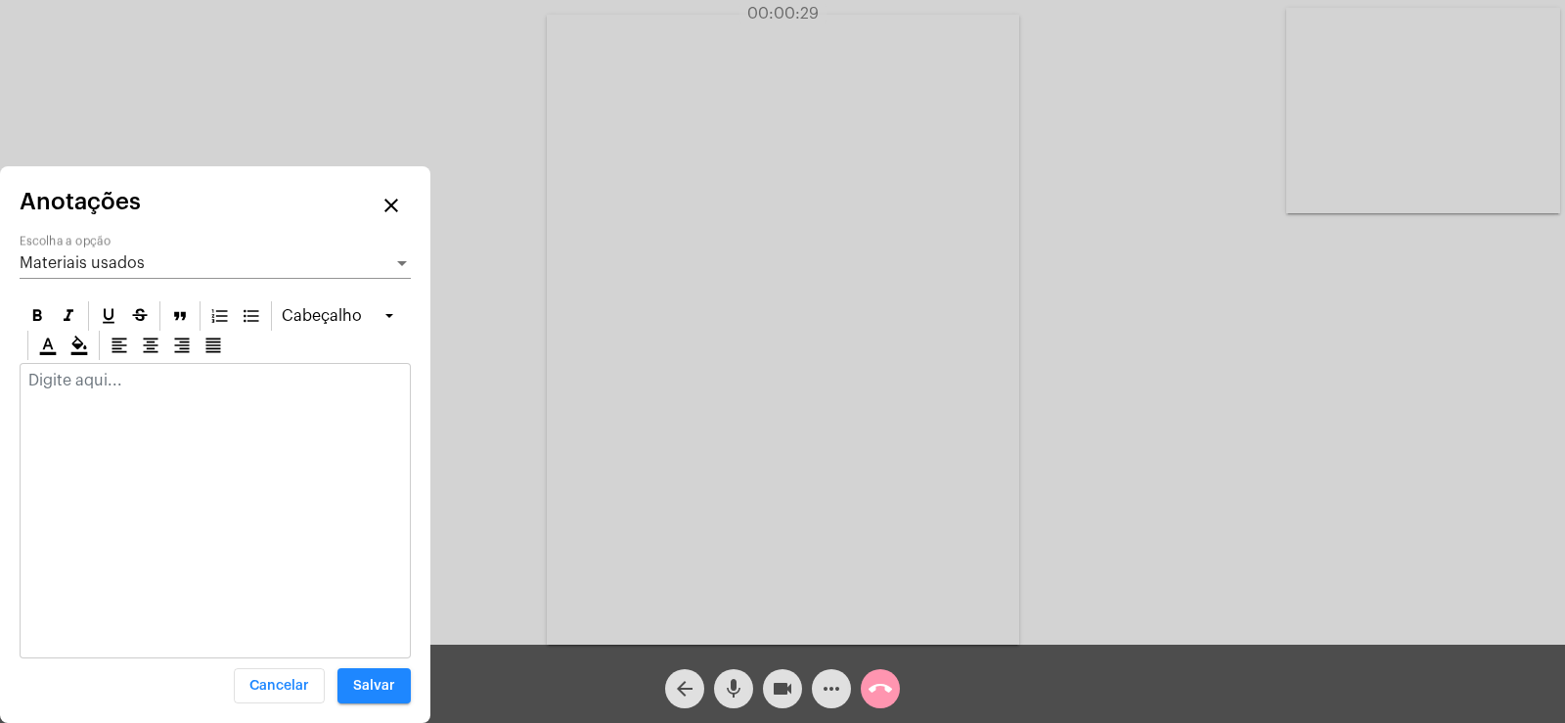
click at [115, 272] on div "Materiais usados Escolha a opção" at bounding box center [215, 257] width 391 height 44
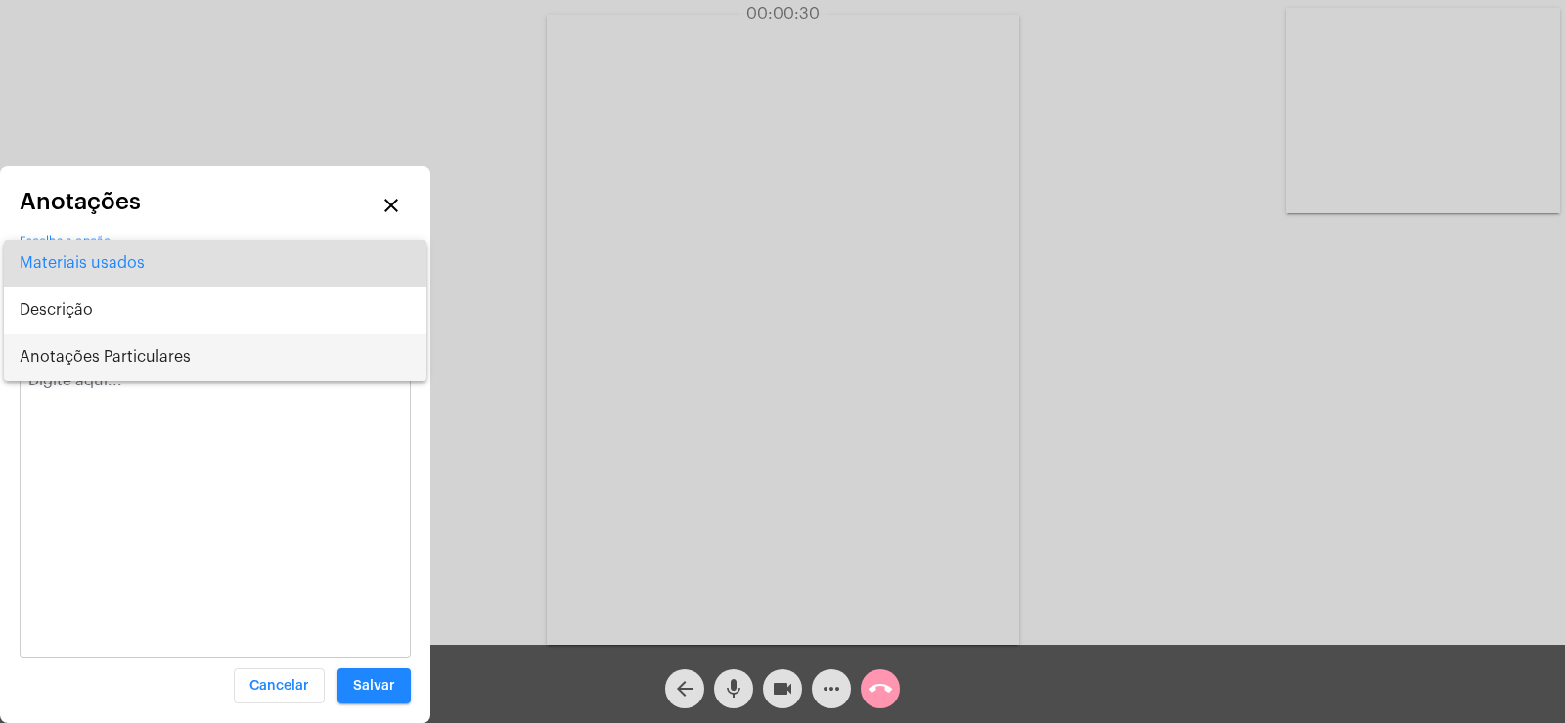
click at [145, 360] on span "Anotações Particulares" at bounding box center [215, 356] width 391 height 47
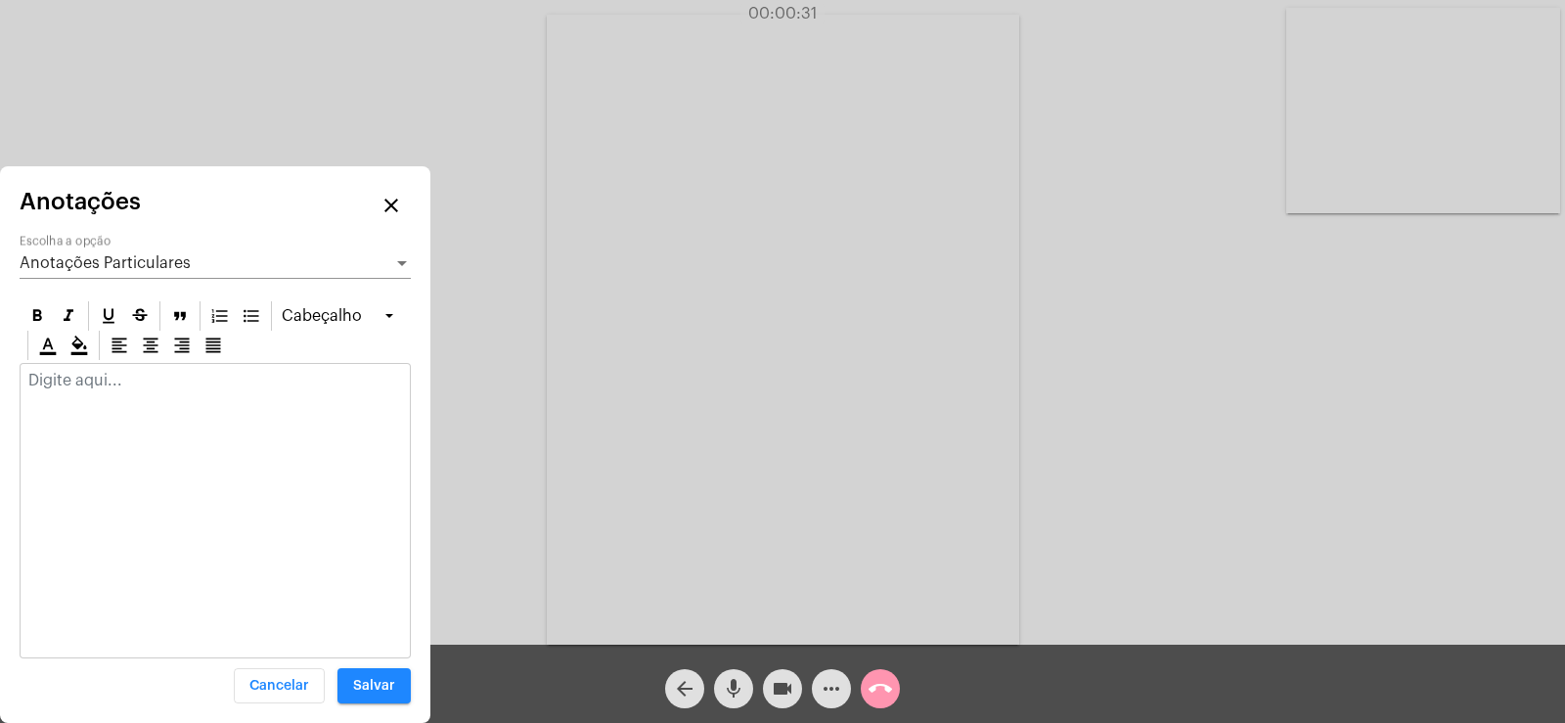
click at [140, 375] on p at bounding box center [215, 381] width 374 height 18
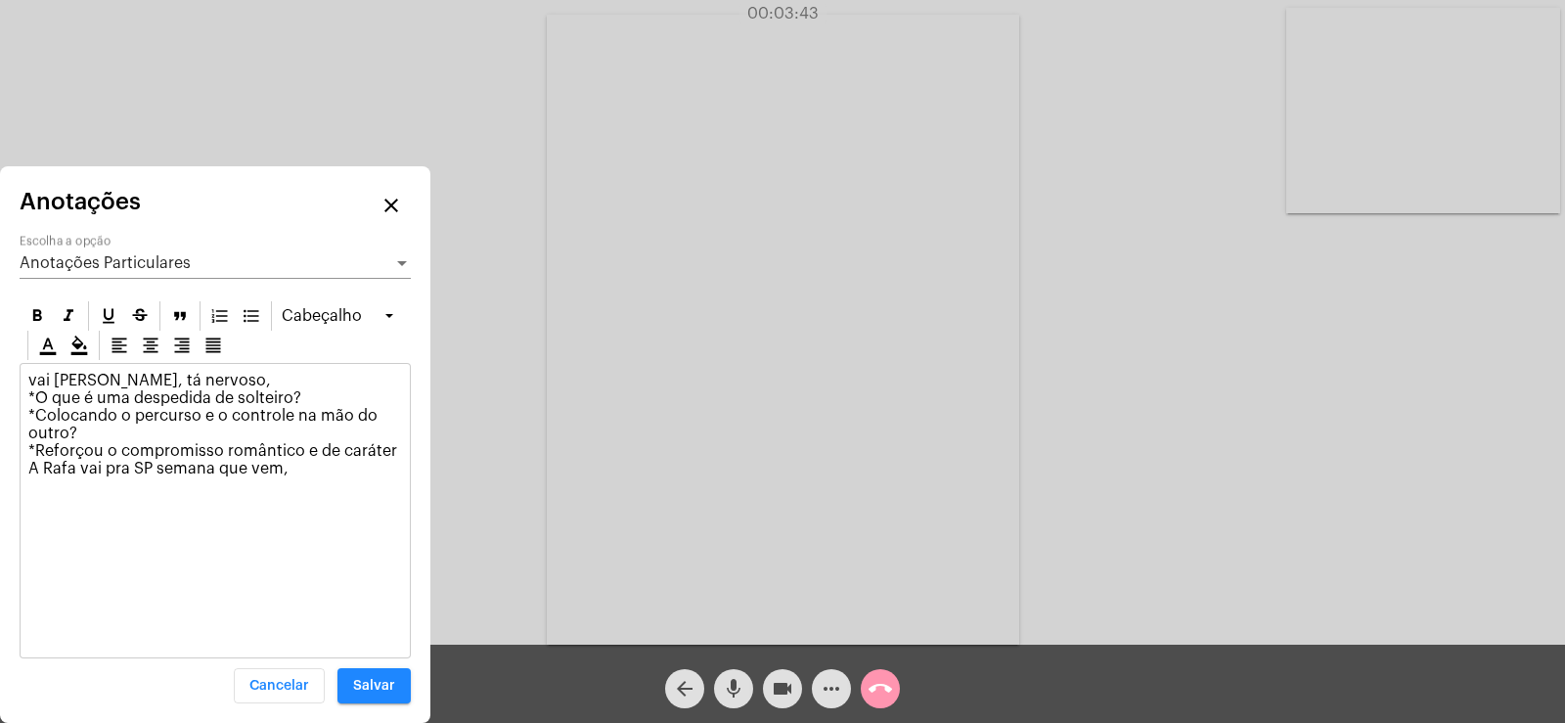
drag, startPoint x: 38, startPoint y: 394, endPoint x: 300, endPoint y: 400, distance: 262.1
click at [300, 400] on p "vai [PERSON_NAME], tá nervoso, *O que é uma despedida de solteiro? *Colocando o…" at bounding box center [215, 433] width 374 height 123
copy p "O que é uma despedida de solteiro?"
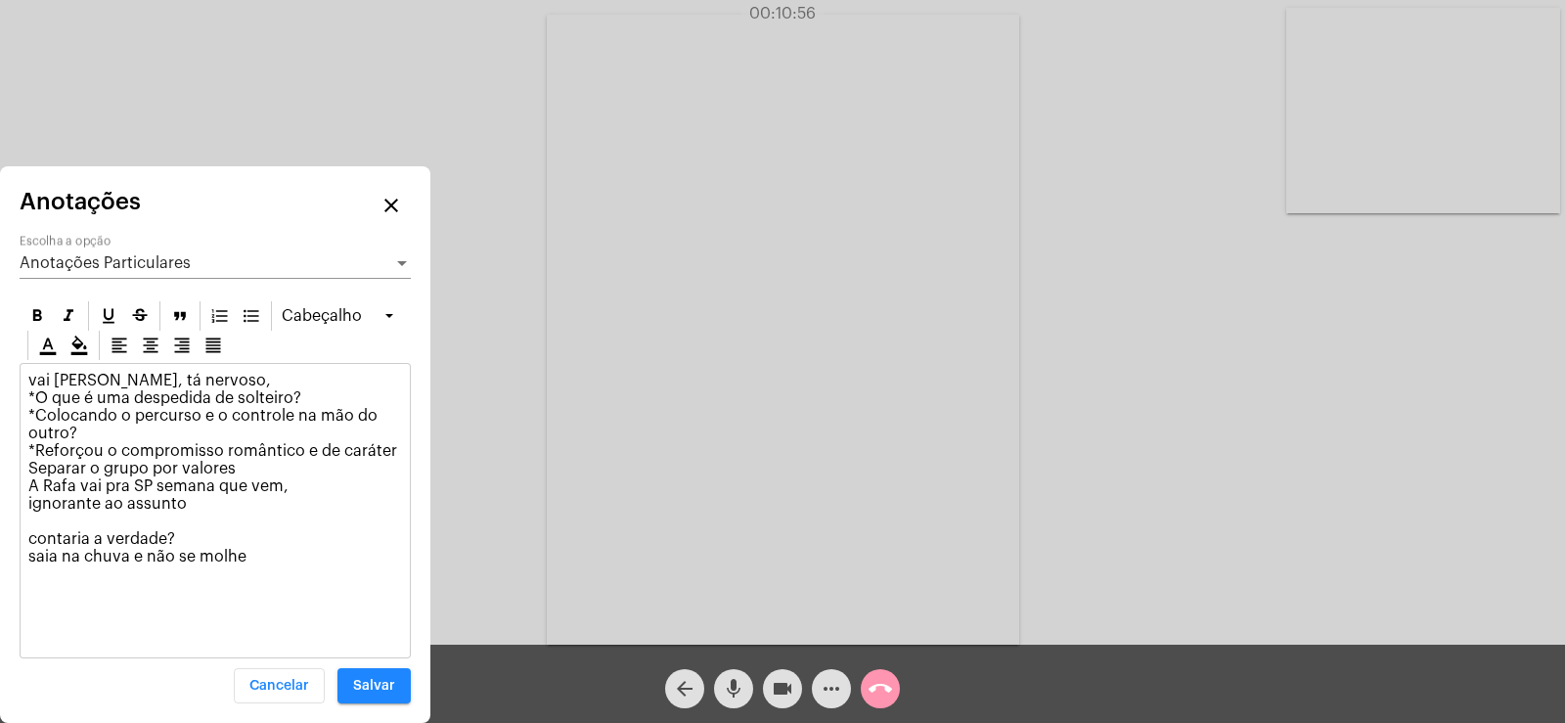
click at [276, 556] on p "vai [PERSON_NAME], tá nervoso, *O que é uma despedida de solteiro? *Colocando o…" at bounding box center [215, 477] width 374 height 211
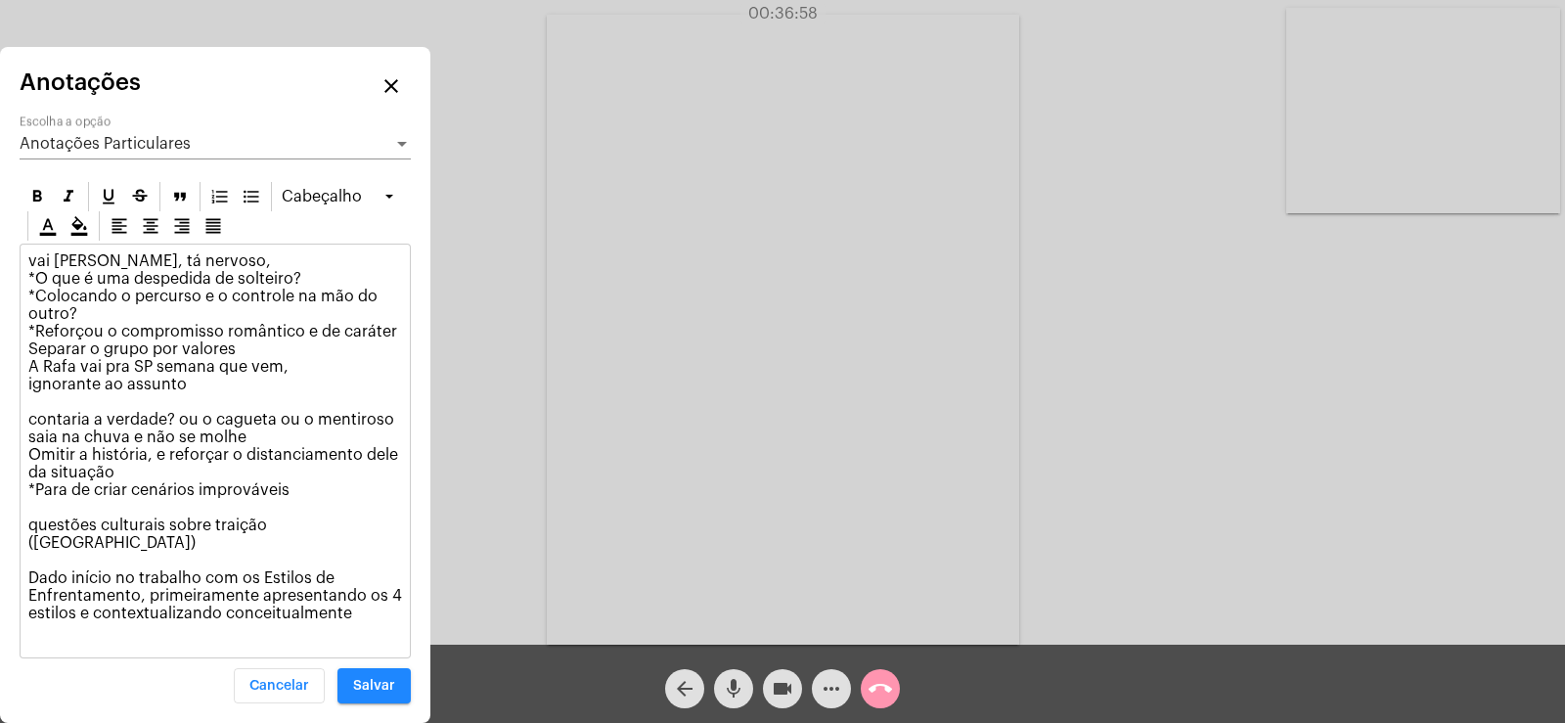
drag, startPoint x: 32, startPoint y: 576, endPoint x: 366, endPoint y: 619, distance: 336.2
click at [366, 619] on p "vai [PERSON_NAME], tá nervoso, *O que é uma despedida de solteiro? *Colocando o…" at bounding box center [215, 445] width 374 height 387
copy p "Dado início no trabalho com os Estilos de Enfrentamento, primeiramente apresent…"
click at [159, 152] on div "Anotações Particulares Escolha a opção" at bounding box center [215, 137] width 391 height 44
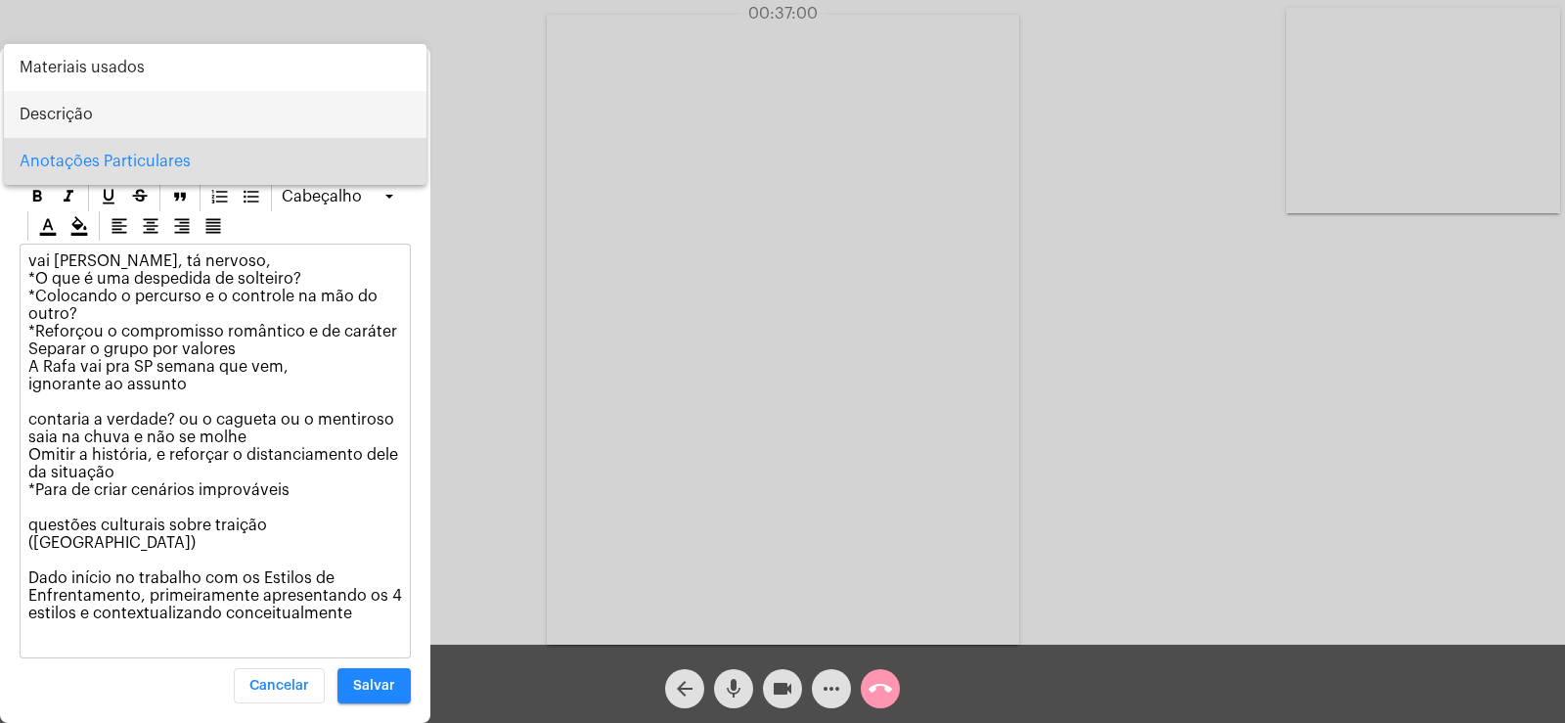
click at [71, 101] on span "Descrição" at bounding box center [215, 114] width 391 height 47
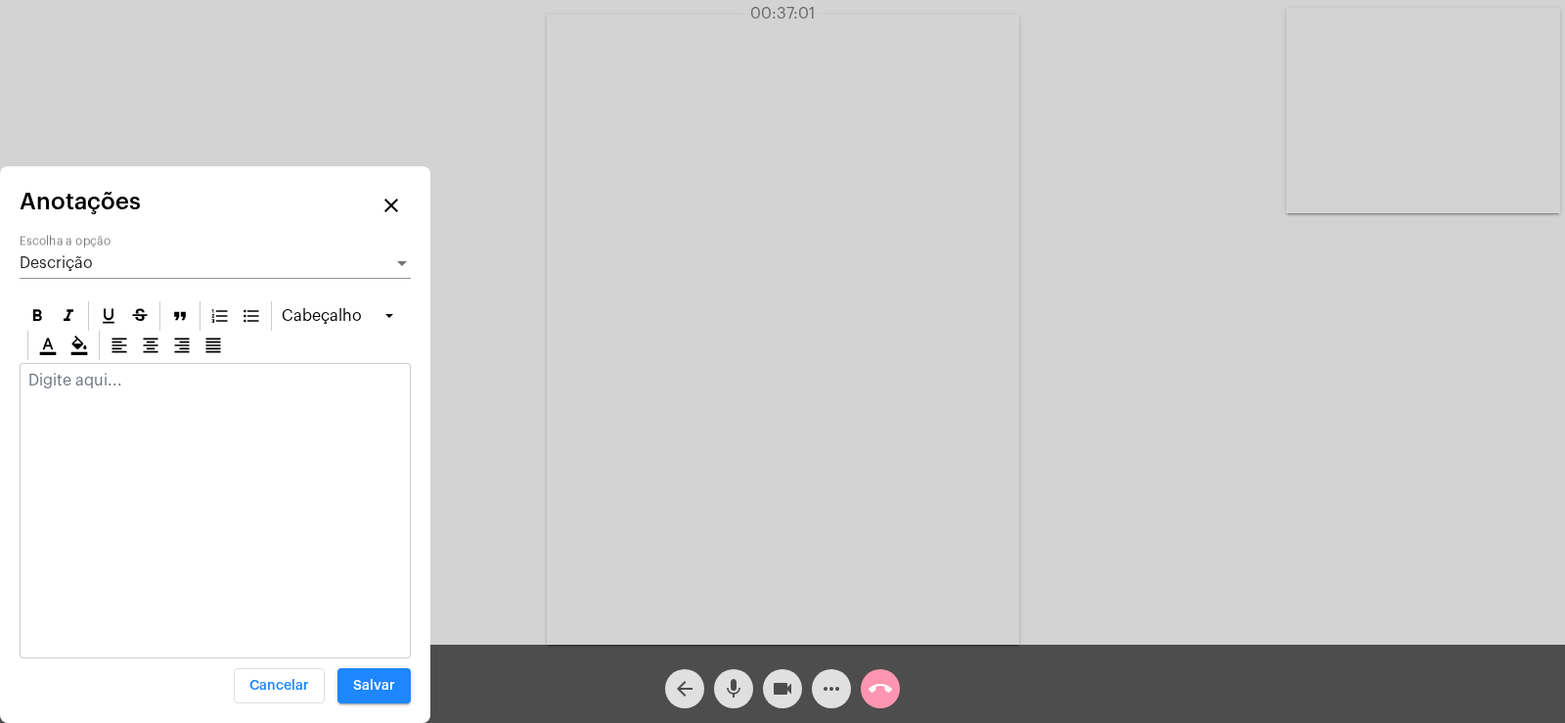
click at [110, 389] on div at bounding box center [215, 385] width 389 height 43
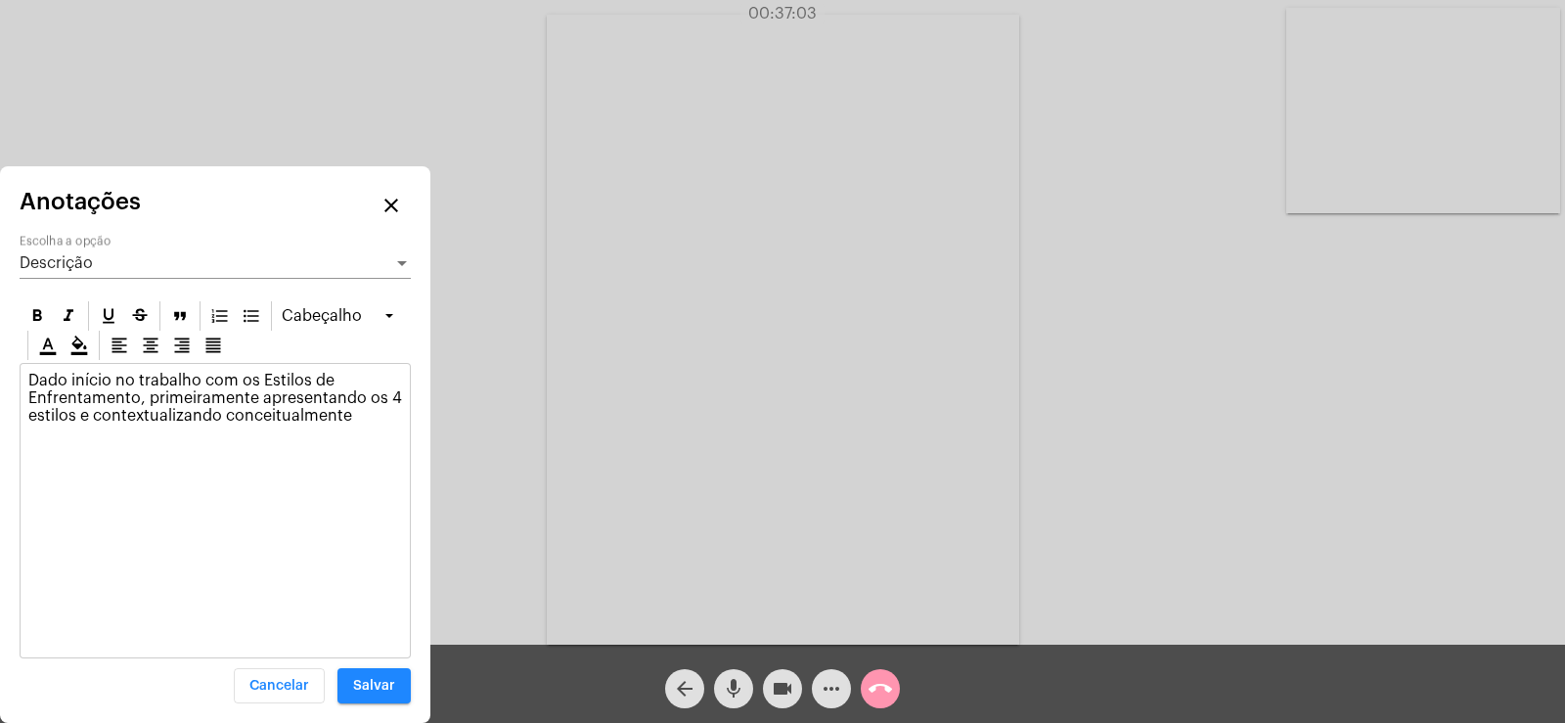
click at [99, 259] on div "Descrição" at bounding box center [207, 263] width 374 height 18
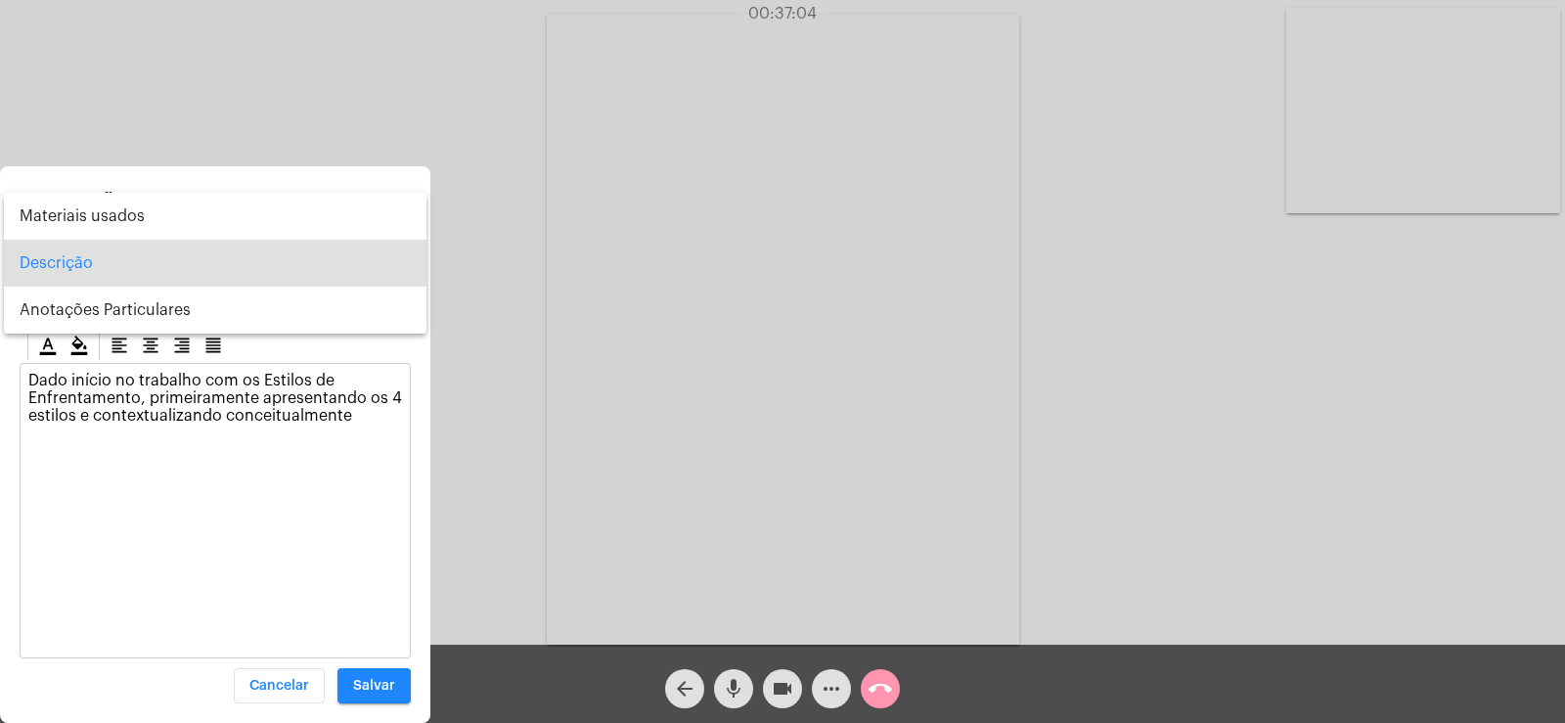
click at [28, 370] on div at bounding box center [782, 361] width 1565 height 723
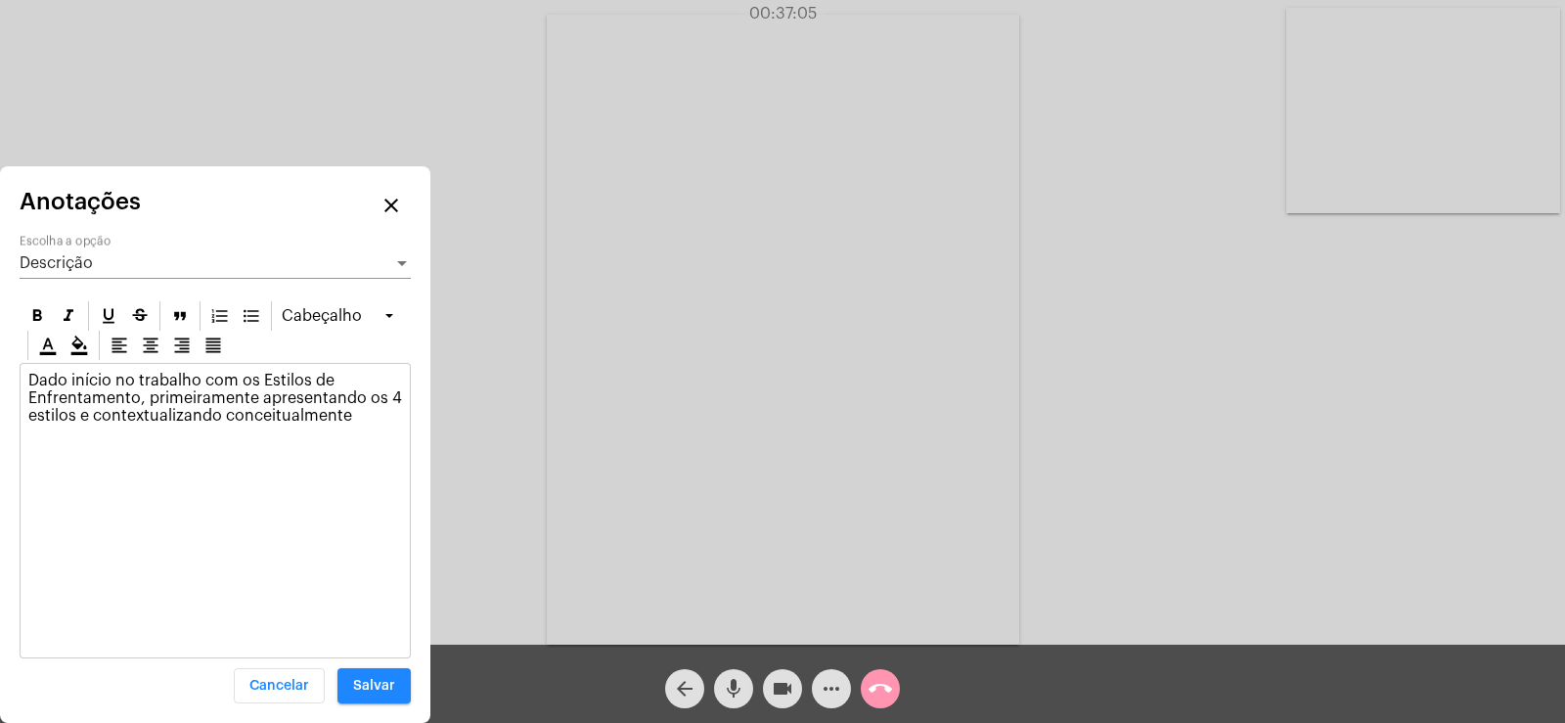
click at [27, 371] on div "Dado início no trabalho com os Estilos de Enfrentamento, primeiramente apresent…" at bounding box center [215, 403] width 389 height 78
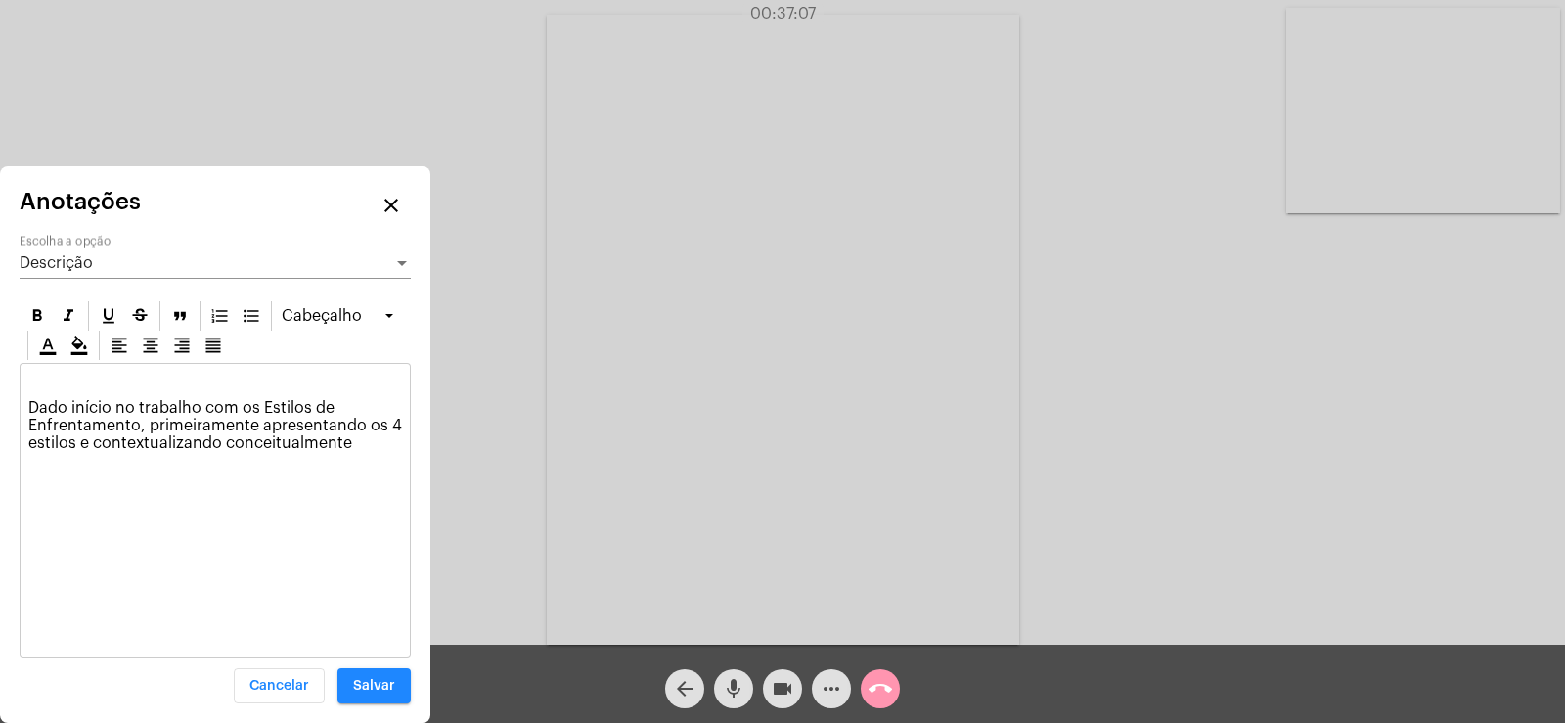
click at [104, 263] on div "Descrição" at bounding box center [207, 263] width 374 height 18
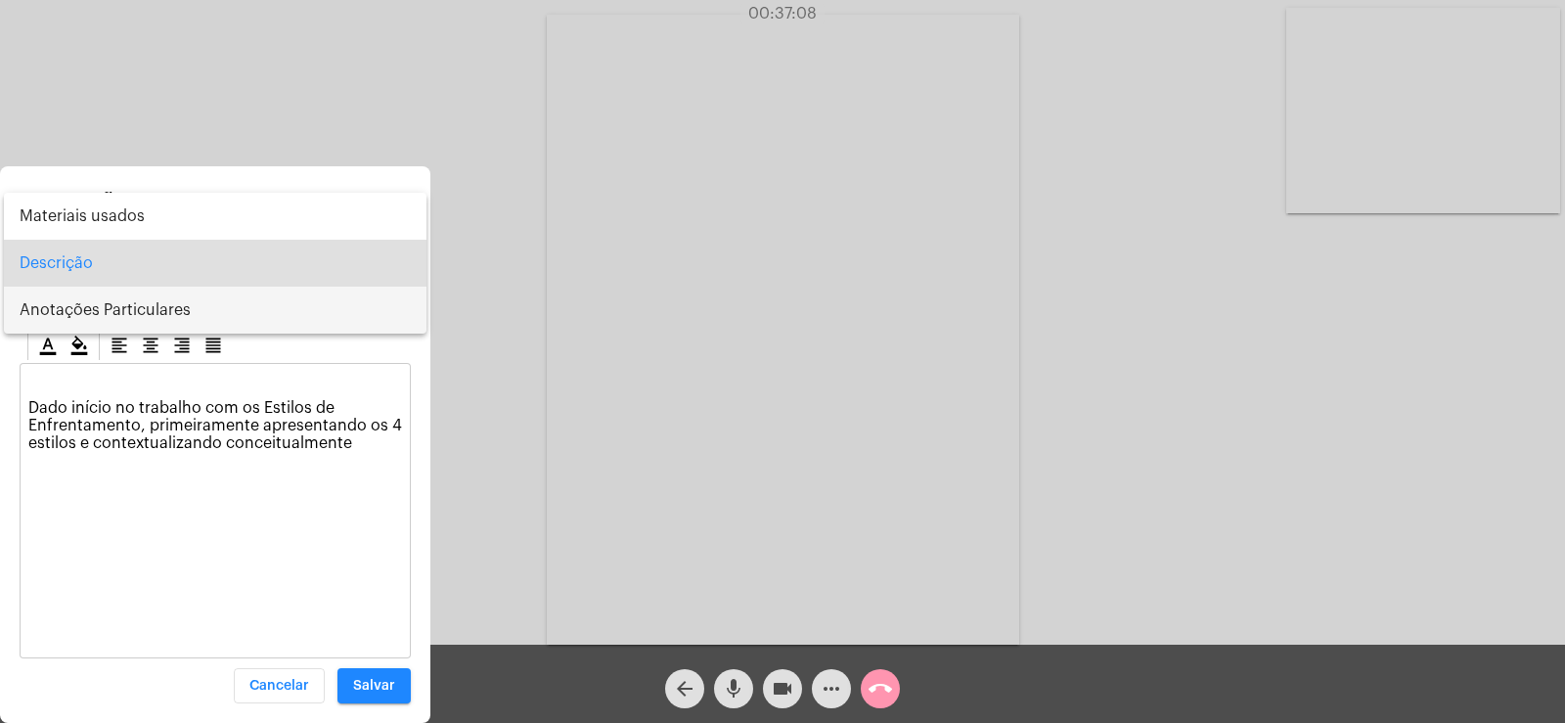
click at [97, 302] on span "Anotações Particulares" at bounding box center [215, 310] width 391 height 47
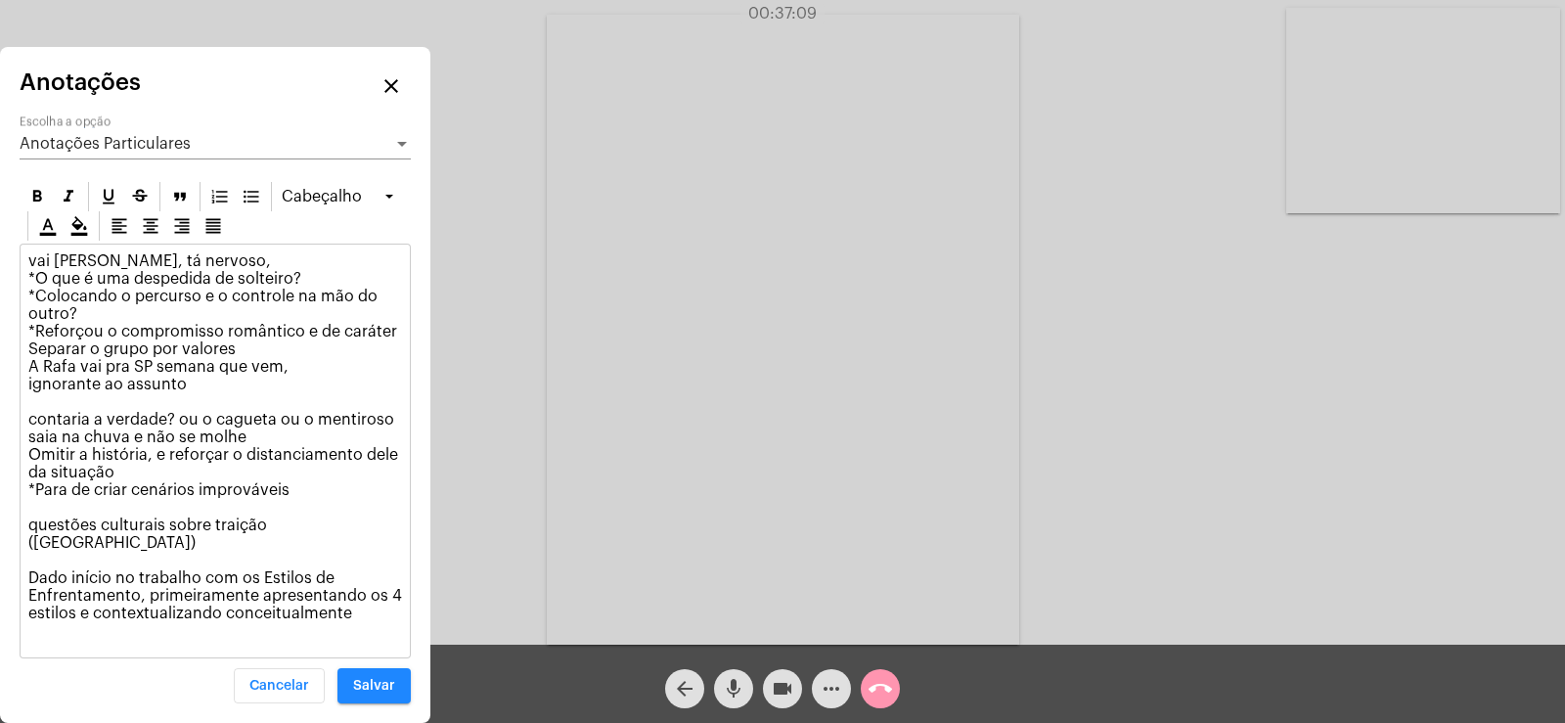
click at [365, 610] on p "vai [PERSON_NAME], tá nervoso, *O que é uma despedida de solteiro? *Colocando o…" at bounding box center [215, 445] width 374 height 387
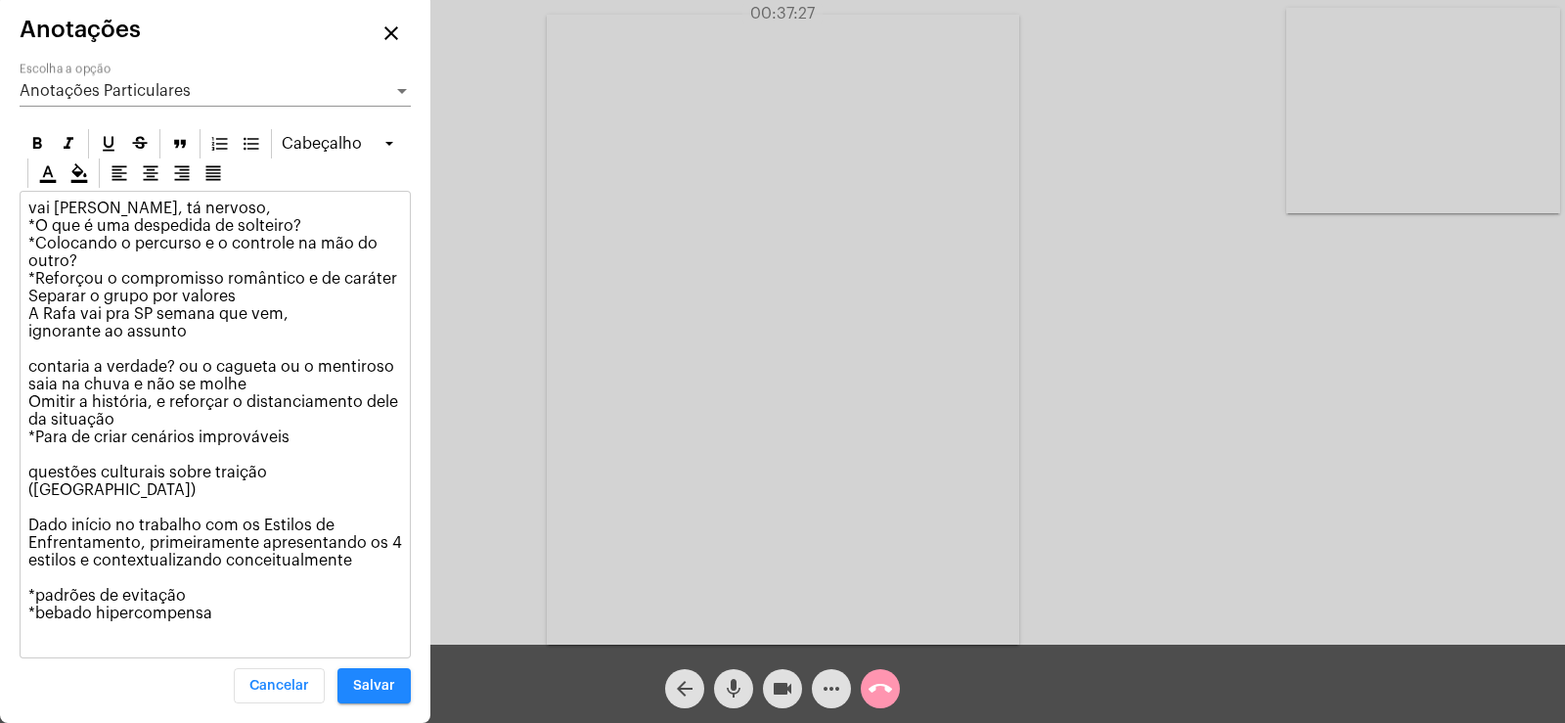
click at [55, 618] on p "vai [PERSON_NAME], tá nervoso, *O que é uma despedida de solteiro? *Colocando o…" at bounding box center [215, 419] width 374 height 440
click at [84, 99] on span "Anotações Particulares" at bounding box center [105, 91] width 171 height 16
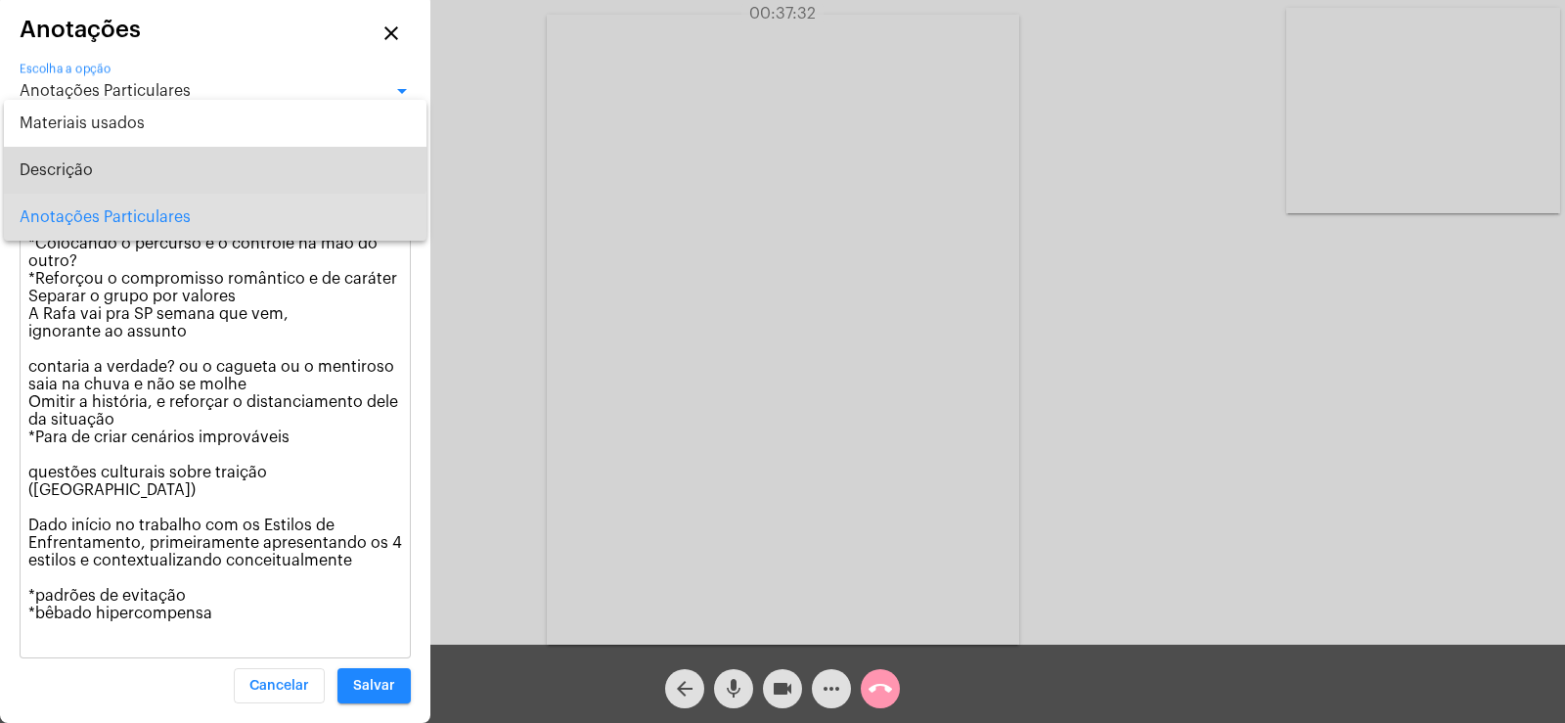
click at [82, 166] on span "Descrição" at bounding box center [215, 170] width 391 height 47
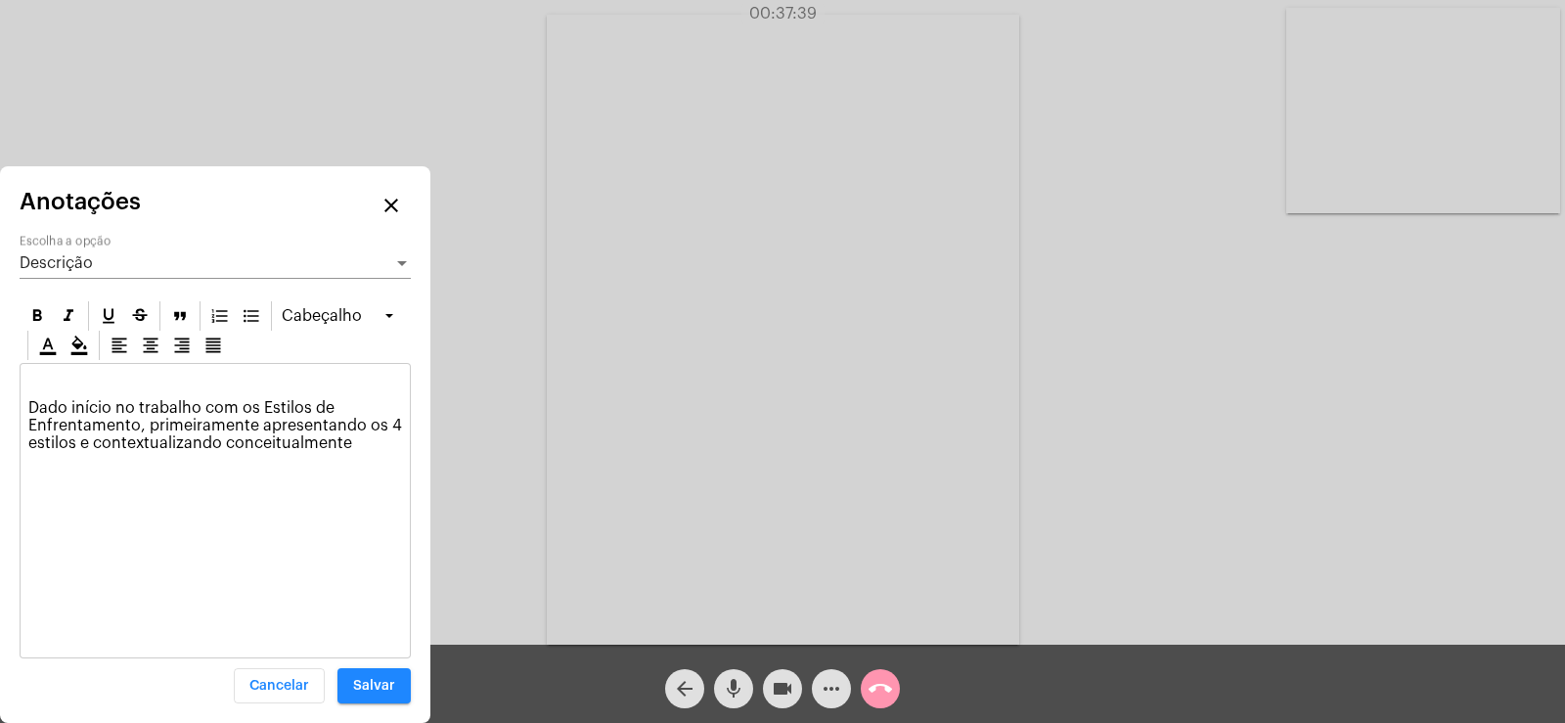
click at [72, 374] on p at bounding box center [215, 381] width 374 height 18
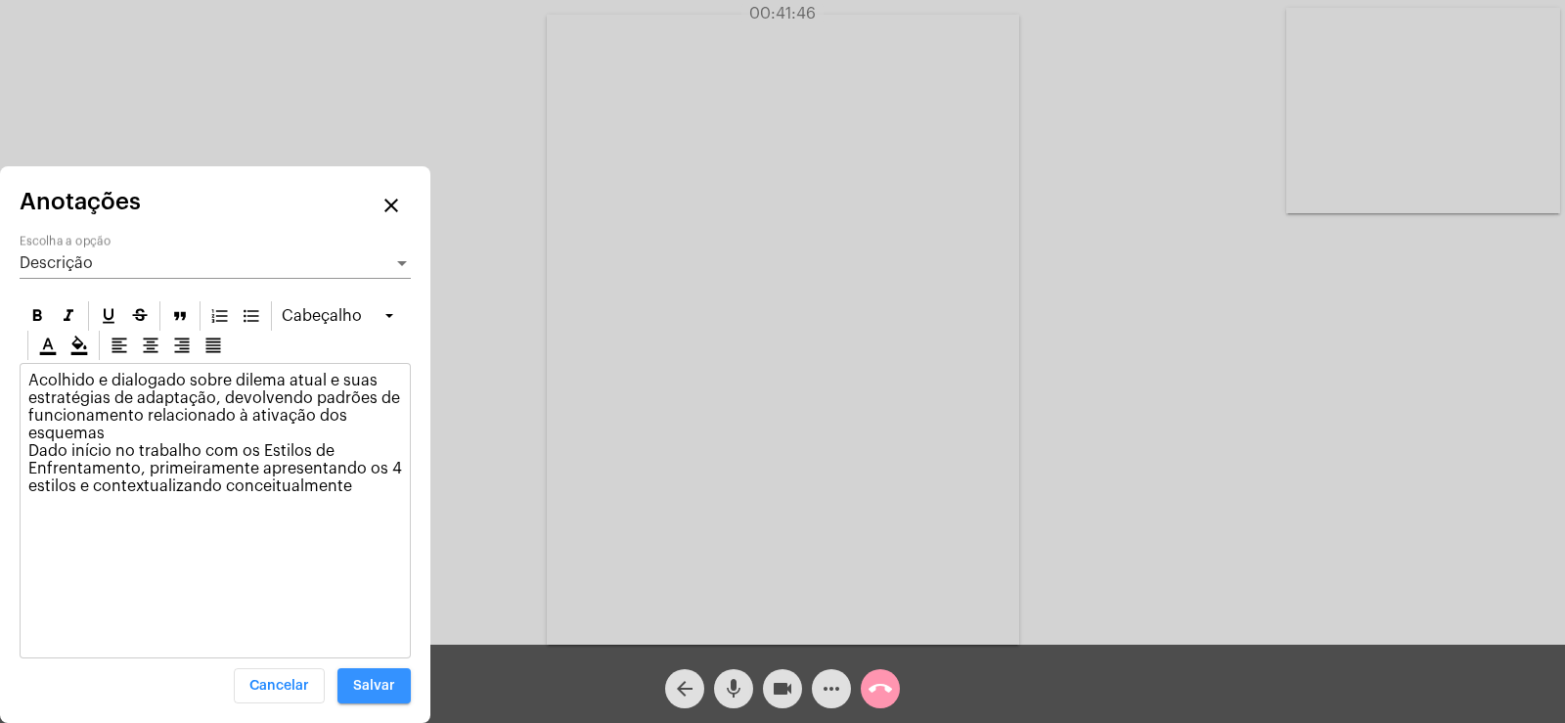
click at [385, 696] on button "Salvar" at bounding box center [373, 685] width 73 height 35
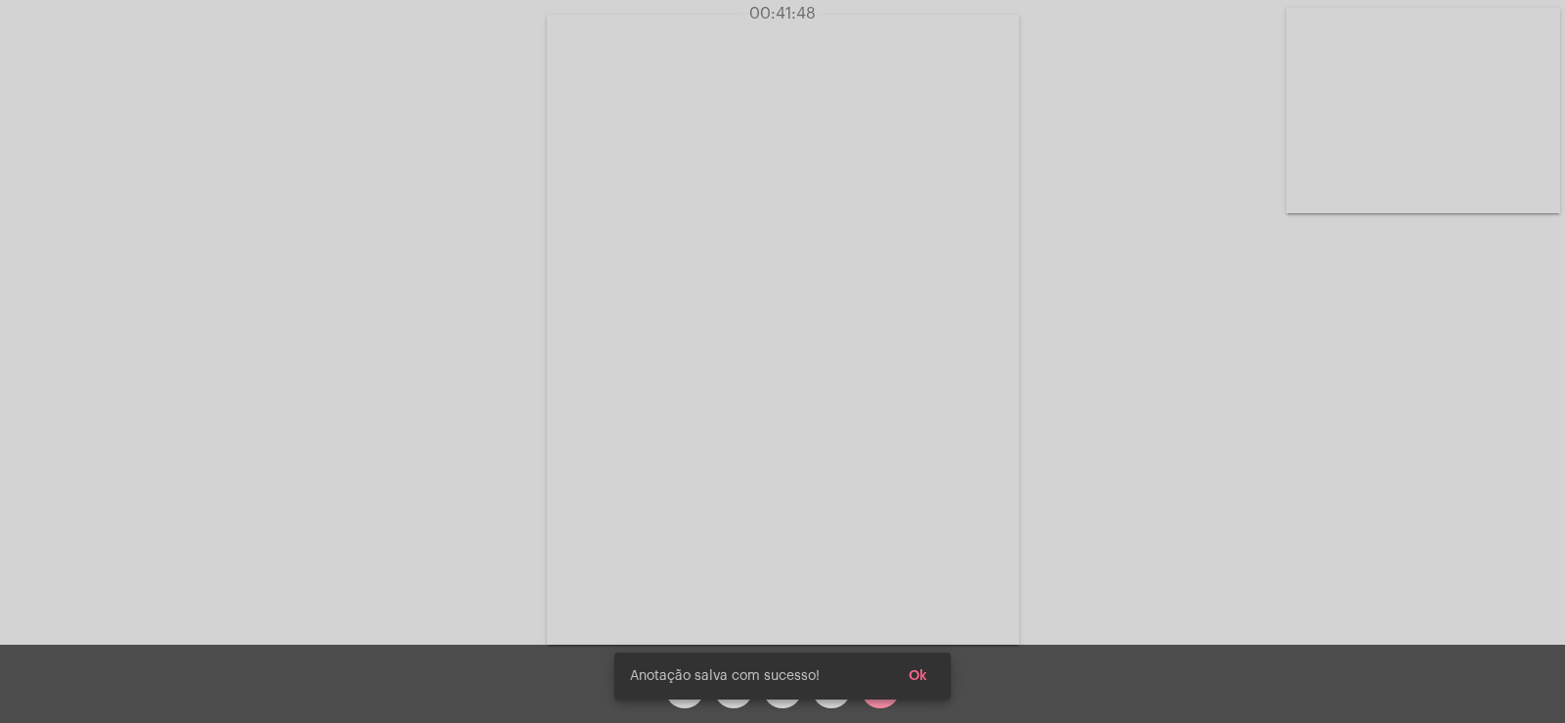
click at [929, 680] on button "Ok" at bounding box center [918, 675] width 50 height 35
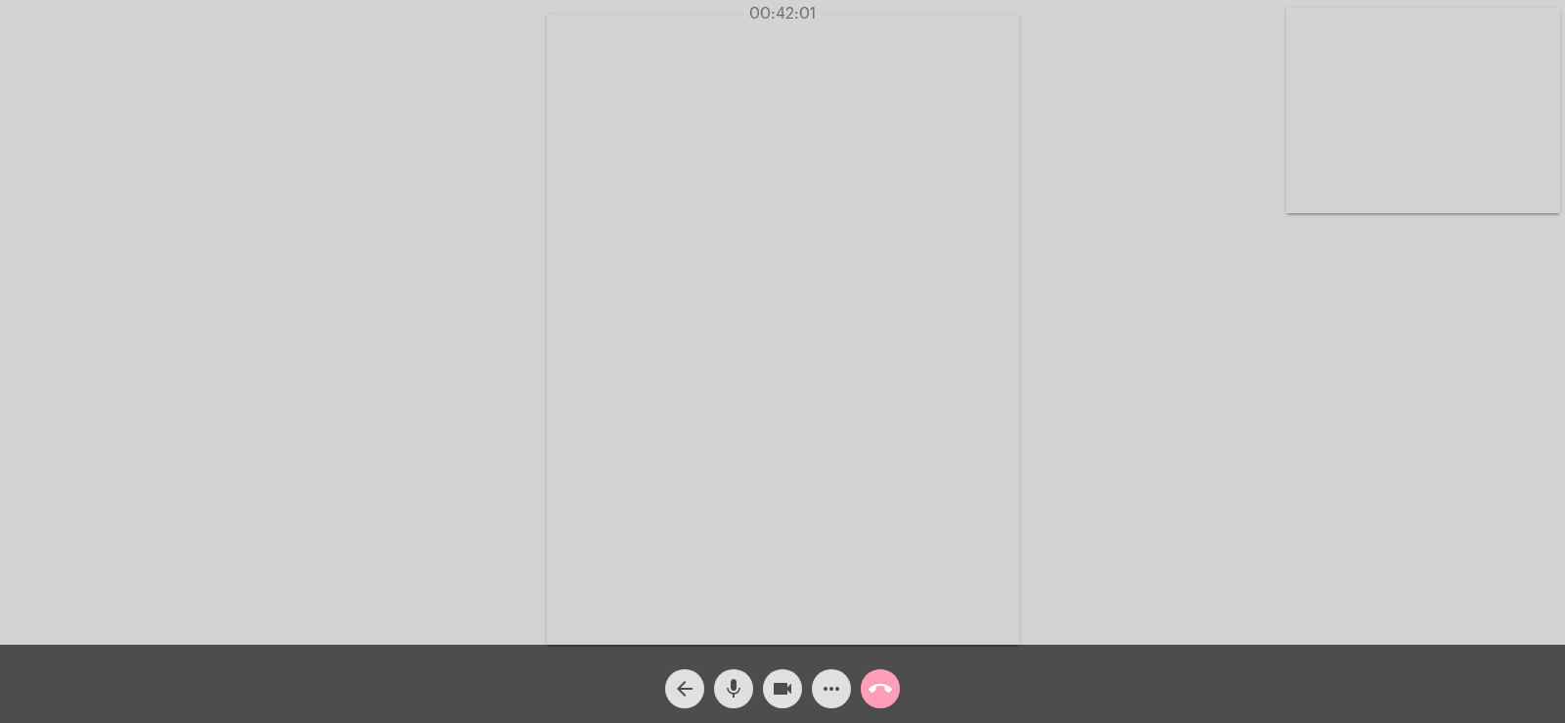
click at [889, 699] on mat-icon "call_end" at bounding box center [879, 688] width 23 height 23
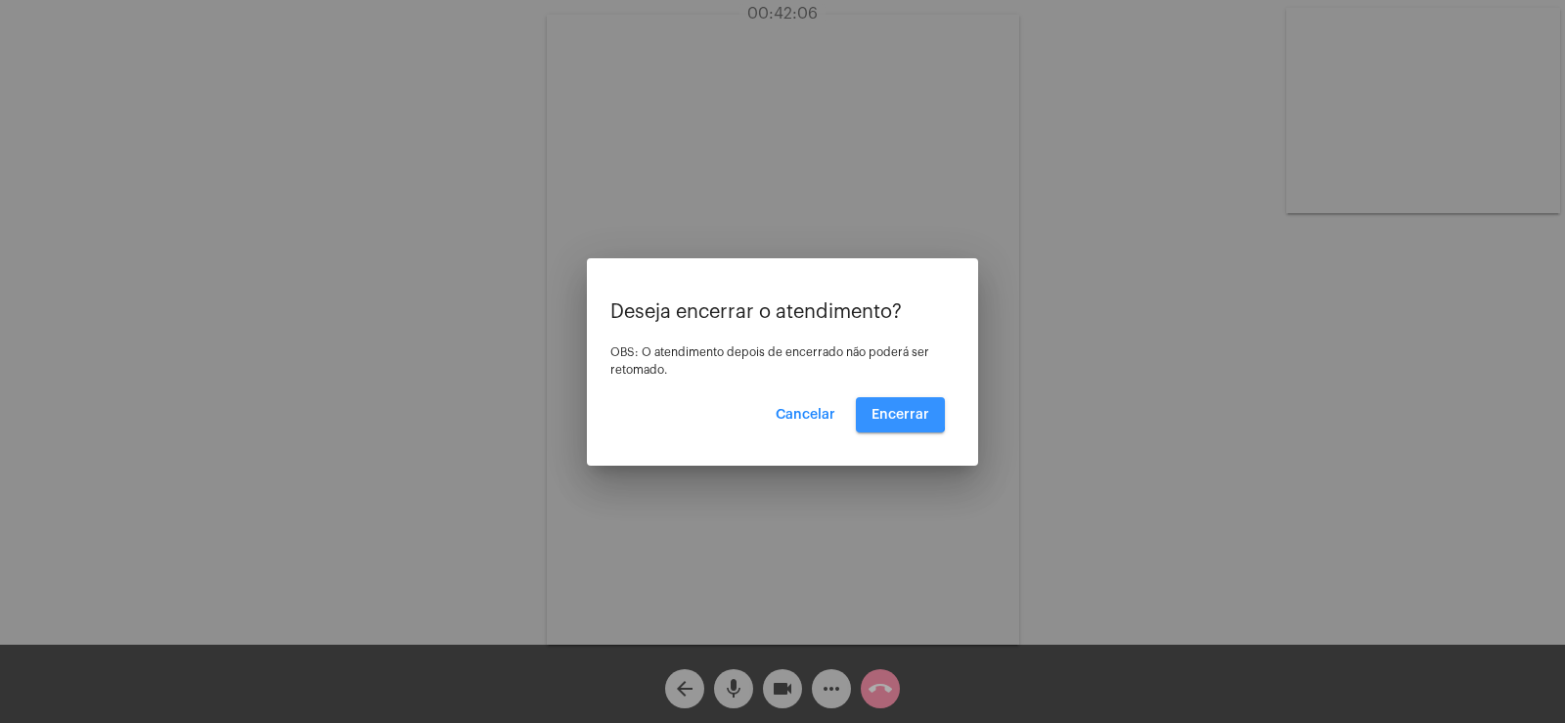
click at [898, 412] on span "Encerrar" at bounding box center [900, 415] width 58 height 14
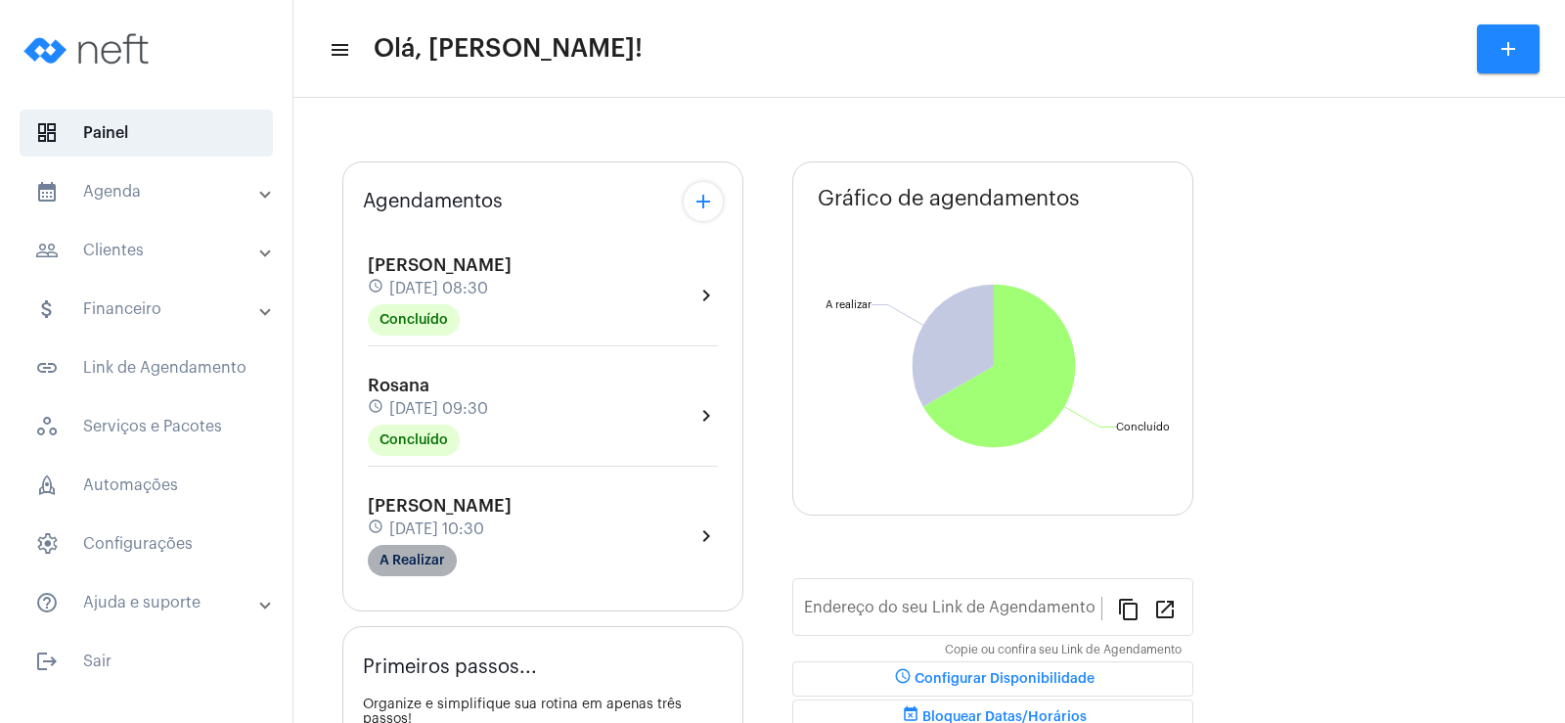
click at [435, 572] on mat-chip "A Realizar" at bounding box center [412, 560] width 89 height 31
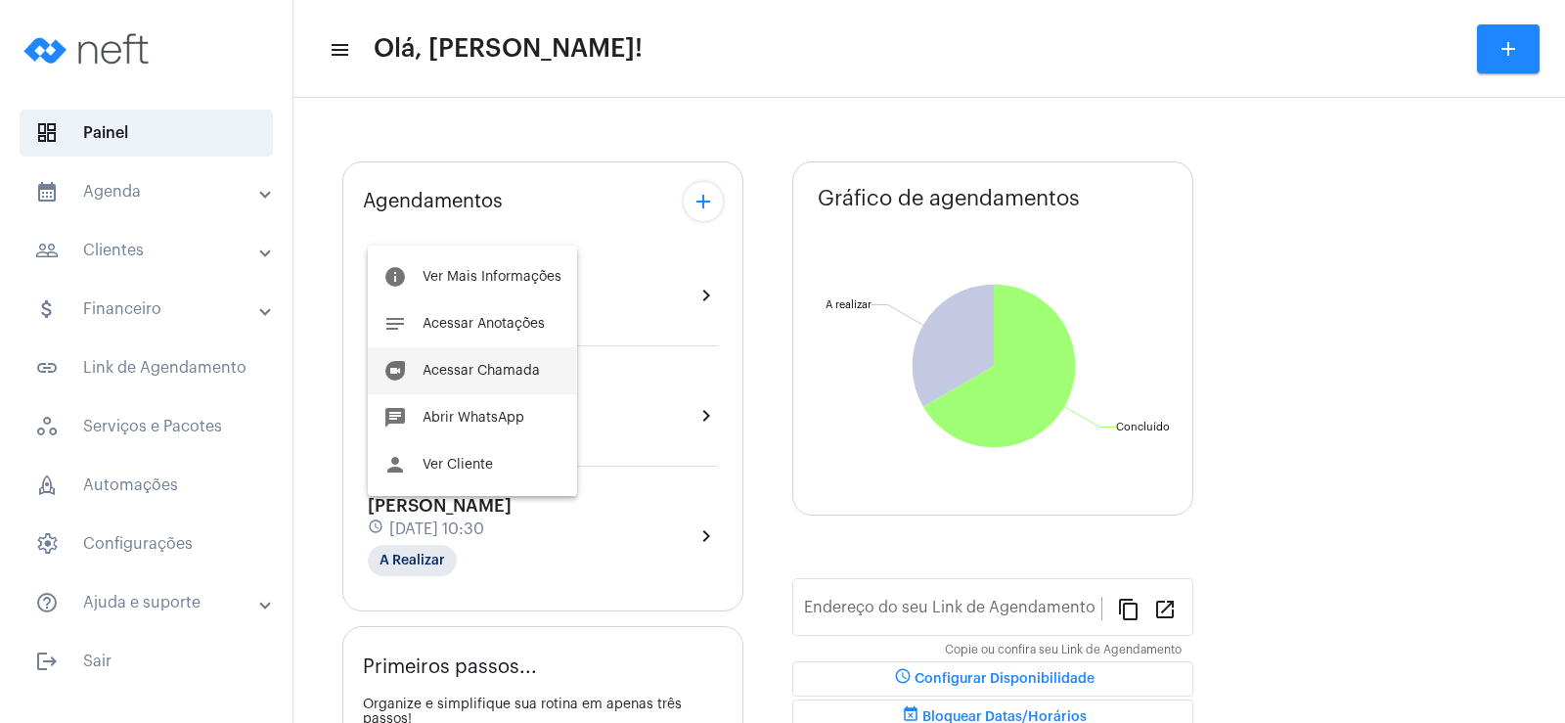
type input "[URL][DOMAIN_NAME]"
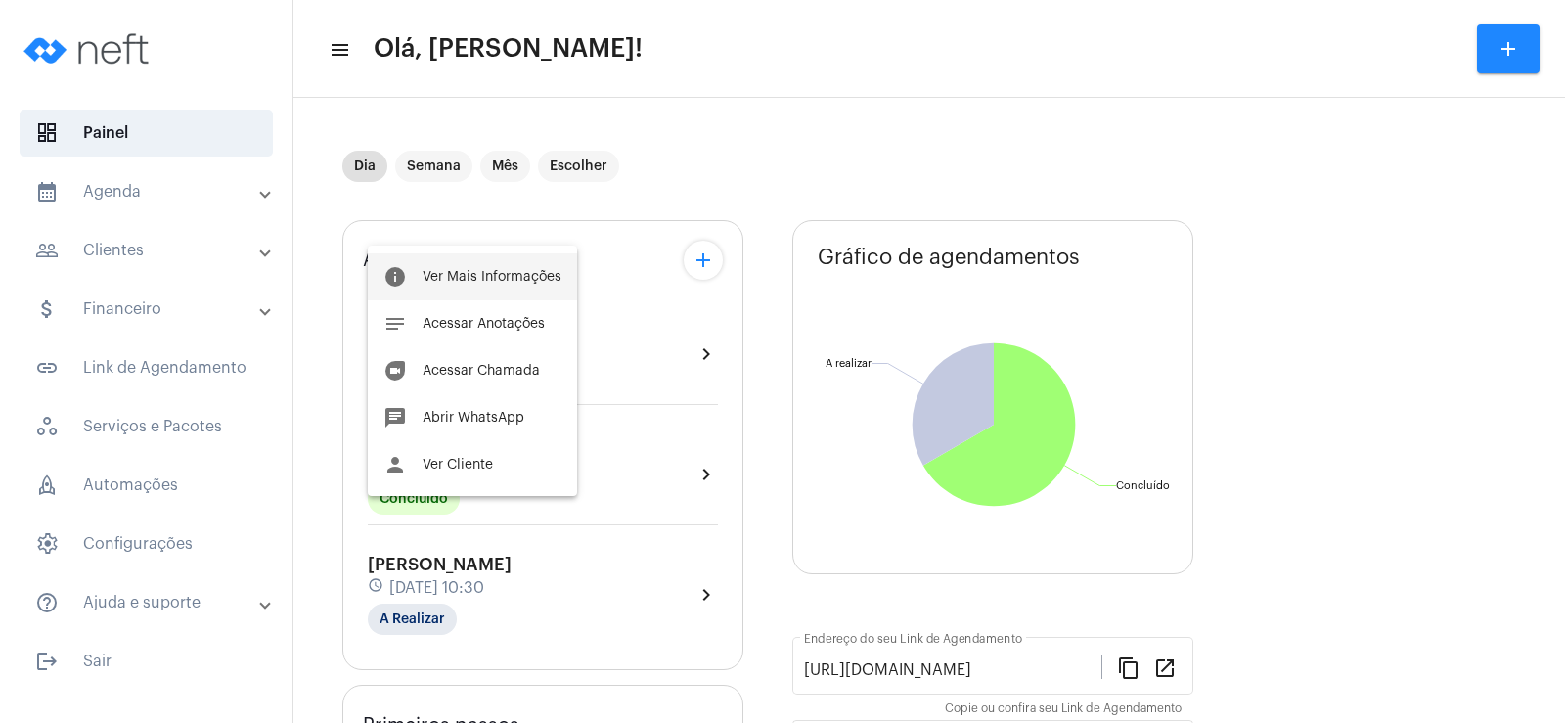
click at [453, 266] on button "info Ver Mais Informações" at bounding box center [472, 276] width 209 height 47
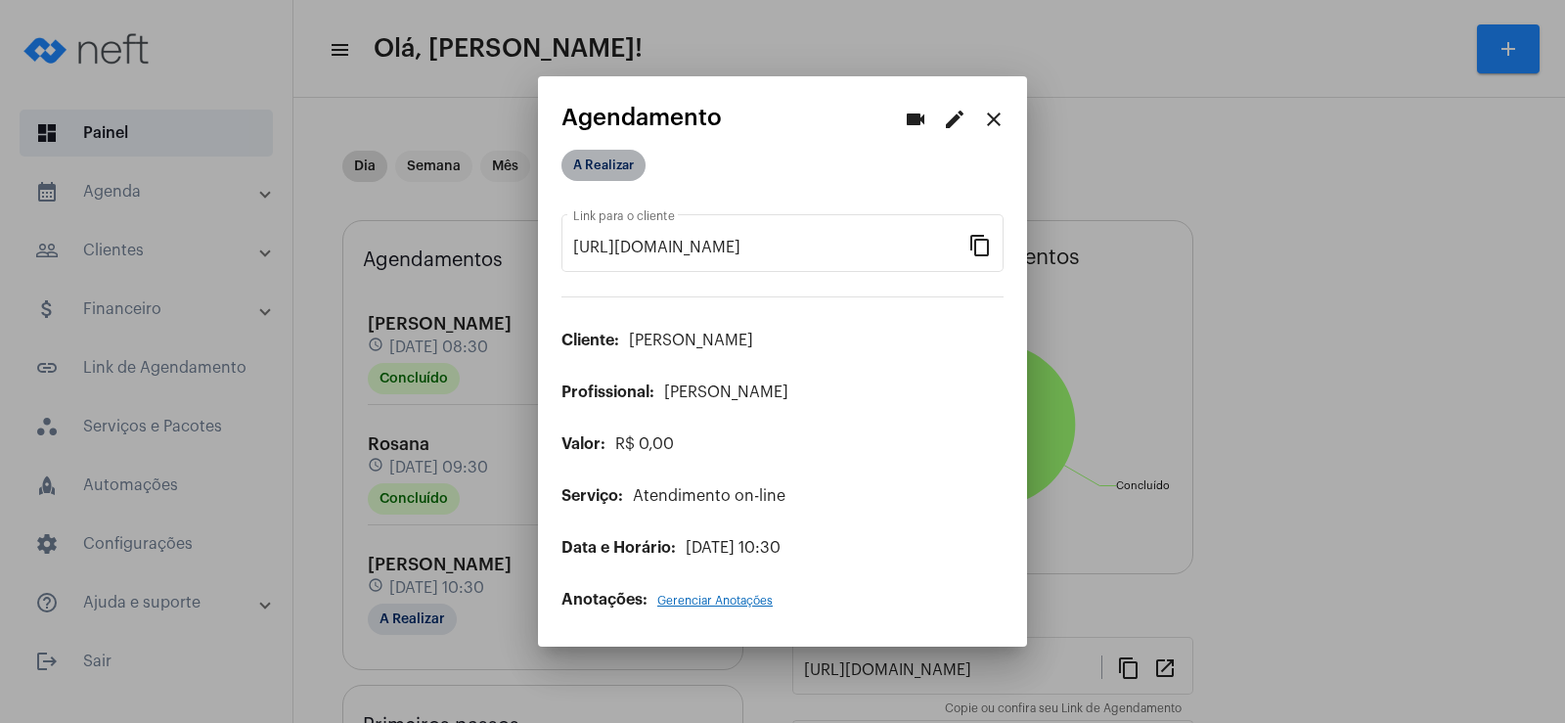
click at [592, 158] on mat-chip "A Realizar" at bounding box center [603, 165] width 84 height 31
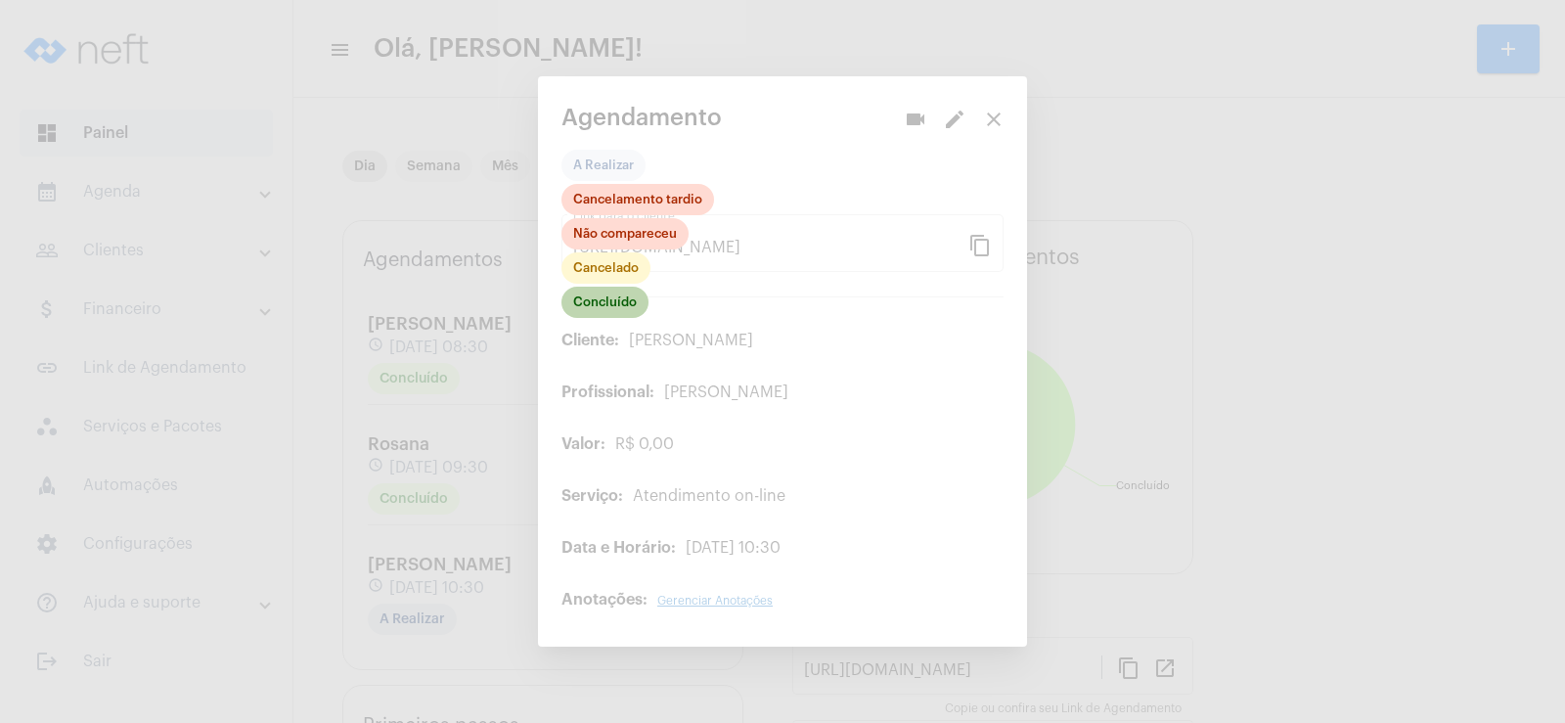
click at [640, 305] on mat-chip "Concluído" at bounding box center [604, 302] width 87 height 31
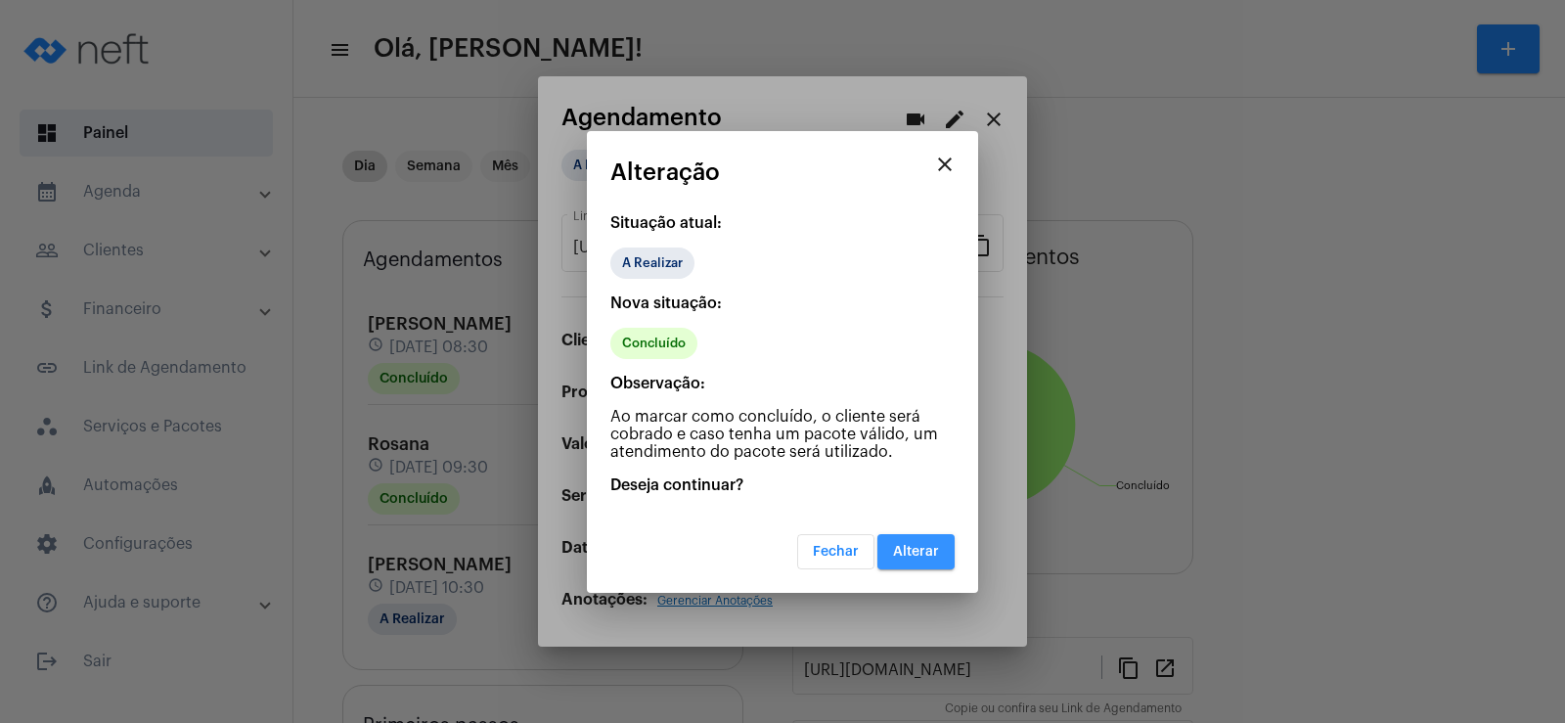
click at [900, 545] on span "Alterar" at bounding box center [916, 552] width 46 height 14
